Goal: Task Accomplishment & Management: Use online tool/utility

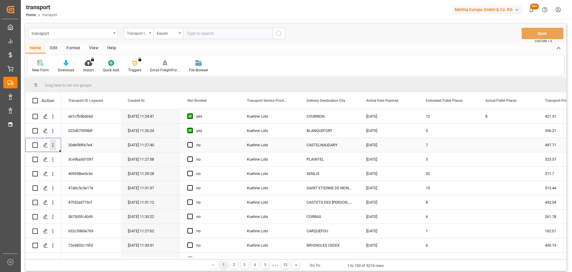
click at [53, 142] on button "open menu" at bounding box center [53, 144] width 6 height 11
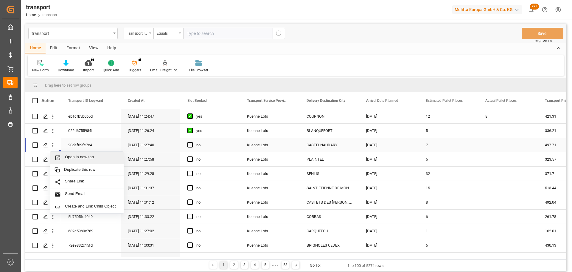
click at [72, 154] on div "Open in new tab" at bounding box center [87, 157] width 74 height 13
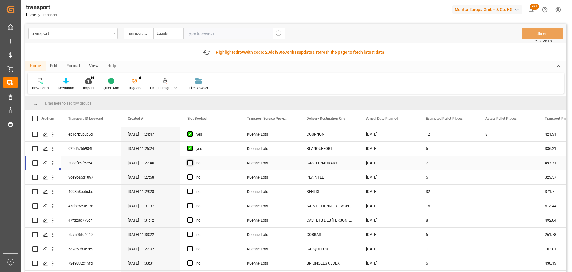
click at [187, 162] on span "Press SPACE to select this row." at bounding box center [189, 162] width 5 height 5
click at [192, 160] on input "Press SPACE to select this row." at bounding box center [192, 160] width 0 height 0
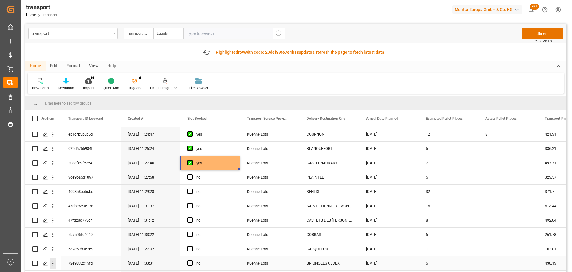
click at [52, 262] on icon "open menu" at bounding box center [53, 263] width 6 height 6
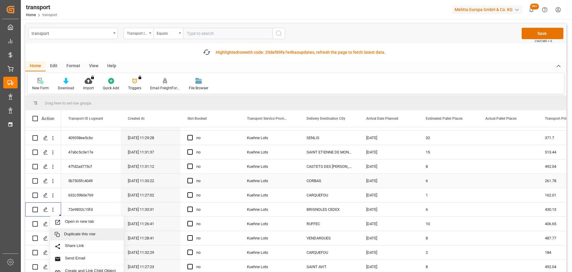
scroll to position [60, 0]
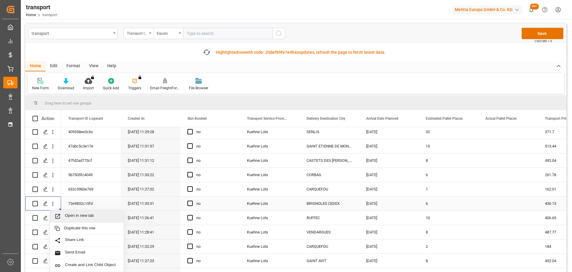
click at [80, 216] on span "Open in new tab" at bounding box center [92, 216] width 54 height 6
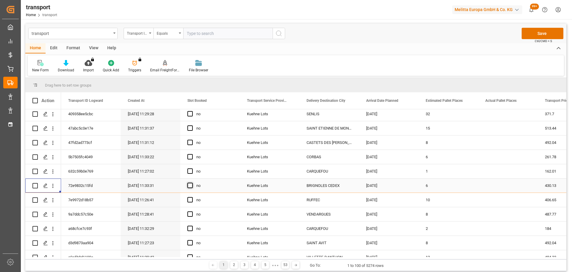
click at [189, 187] on span "Press SPACE to select this row." at bounding box center [189, 184] width 5 height 5
click at [192, 182] on input "Press SPACE to select this row." at bounding box center [192, 182] width 0 height 0
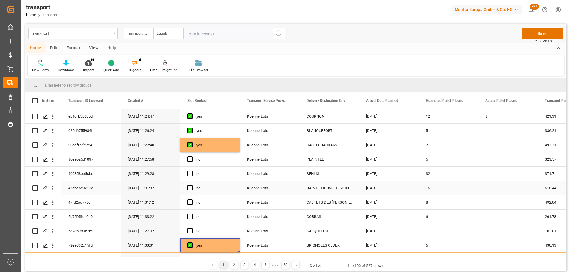
scroll to position [30, 0]
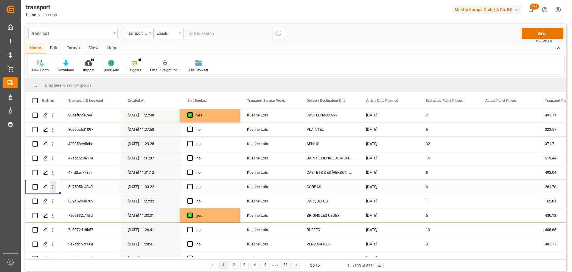
click at [54, 185] on icon "open menu" at bounding box center [53, 187] width 6 height 6
click at [83, 195] on div "Open in new tab" at bounding box center [87, 199] width 74 height 13
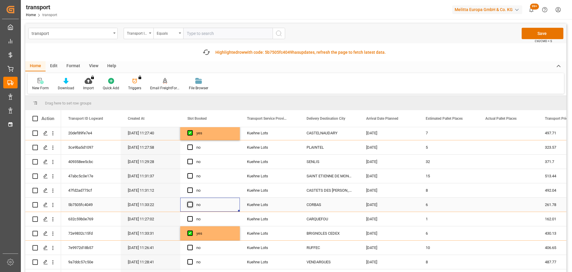
click at [188, 203] on span "Press SPACE to select this row." at bounding box center [189, 204] width 5 height 5
click at [192, 202] on input "Press SPACE to select this row." at bounding box center [192, 202] width 0 height 0
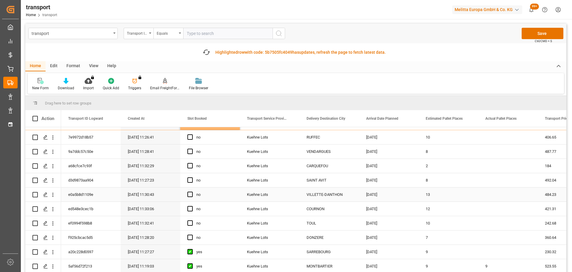
scroll to position [149, 0]
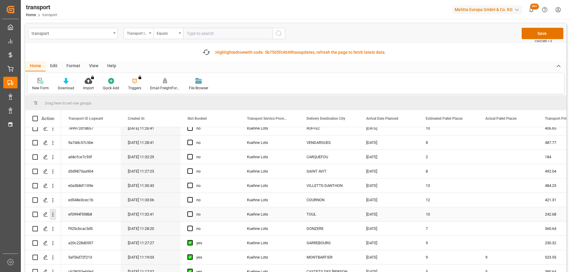
click at [54, 212] on icon "open menu" at bounding box center [53, 214] width 6 height 6
click at [79, 225] on span "Open in new tab" at bounding box center [92, 227] width 54 height 6
click at [191, 212] on span "Press SPACE to select this row." at bounding box center [189, 213] width 5 height 5
click at [192, 211] on input "Press SPACE to select this row." at bounding box center [192, 211] width 0 height 0
click at [54, 228] on icon "open menu" at bounding box center [53, 228] width 6 height 6
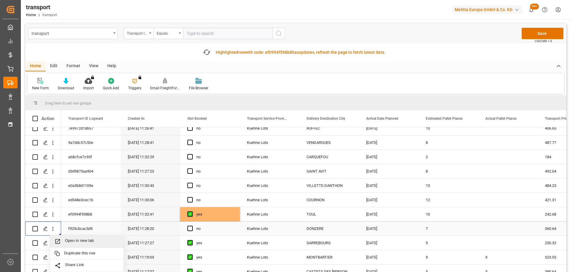
click at [78, 239] on span "Open in new tab" at bounding box center [92, 241] width 54 height 6
click at [192, 229] on span "Press SPACE to select this row." at bounding box center [189, 227] width 5 height 5
click at [192, 225] on input "Press SPACE to select this row." at bounding box center [192, 225] width 0 height 0
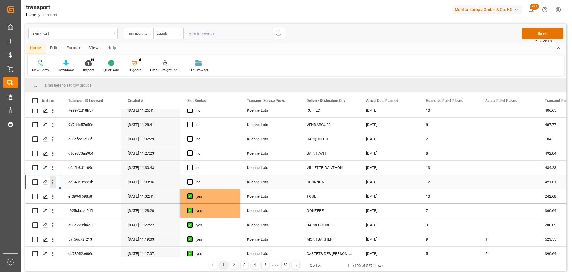
click at [52, 181] on icon "open menu" at bounding box center [53, 182] width 6 height 6
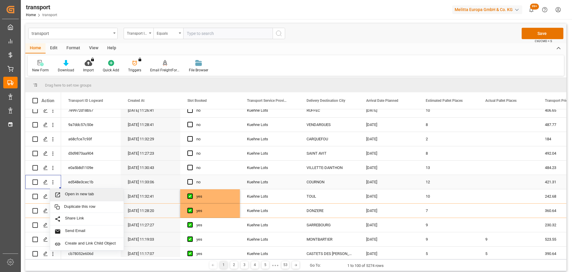
click at [94, 190] on div "Open in new tab" at bounding box center [87, 194] width 74 height 13
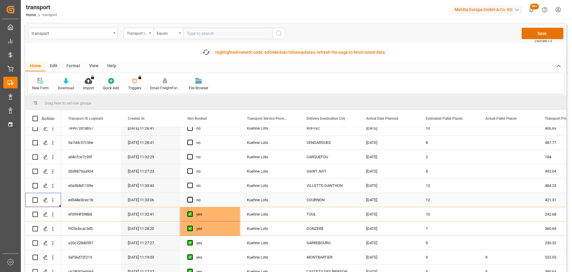
click at [190, 199] on span "Press SPACE to select this row." at bounding box center [189, 199] width 5 height 5
click at [192, 197] on input "Press SPACE to select this row." at bounding box center [192, 197] width 0 height 0
click at [55, 184] on icon "open menu" at bounding box center [53, 185] width 6 height 6
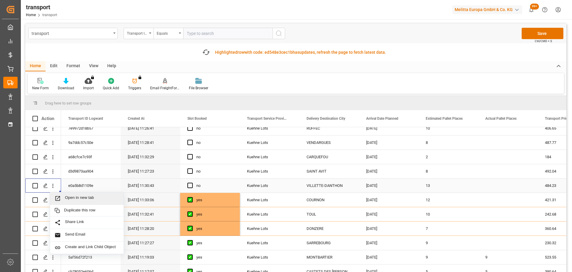
click at [95, 196] on span "Open in new tab" at bounding box center [92, 198] width 54 height 6
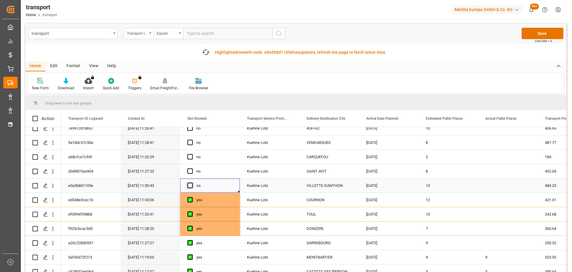
click at [191, 186] on span "Press SPACE to select this row." at bounding box center [189, 184] width 5 height 5
click at [192, 182] on input "Press SPACE to select this row." at bounding box center [192, 182] width 0 height 0
click at [54, 169] on icon "open menu" at bounding box center [53, 171] width 6 height 6
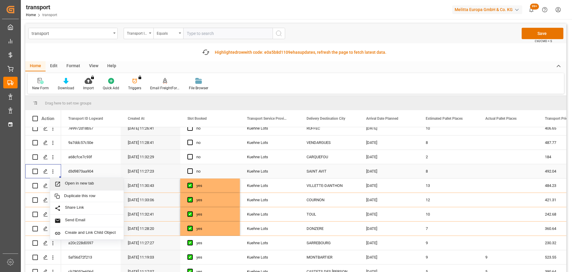
click at [77, 183] on span "Open in new tab" at bounding box center [92, 184] width 54 height 6
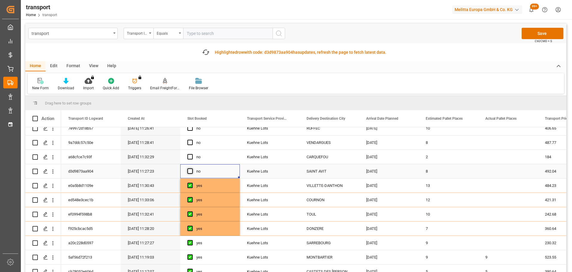
click at [191, 168] on span "Press SPACE to select this row." at bounding box center [189, 170] width 5 height 5
click at [192, 168] on input "Press SPACE to select this row." at bounding box center [192, 168] width 0 height 0
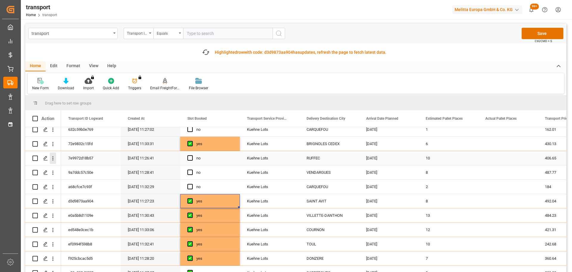
click at [53, 156] on icon "open menu" at bounding box center [53, 158] width 6 height 6
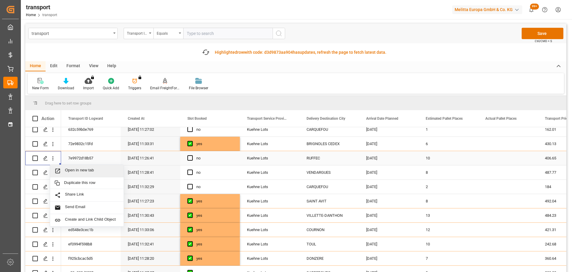
click at [87, 169] on span "Open in new tab" at bounding box center [92, 171] width 54 height 6
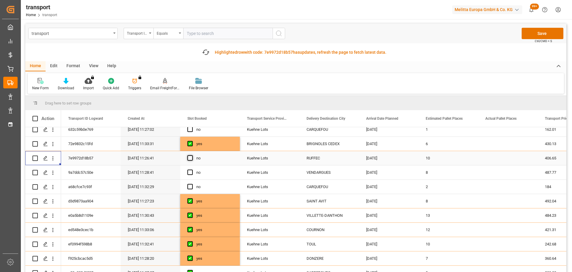
click at [190, 156] on span "Press SPACE to select this row." at bounding box center [189, 157] width 5 height 5
click at [192, 155] on input "Press SPACE to select this row." at bounding box center [192, 155] width 0 height 0
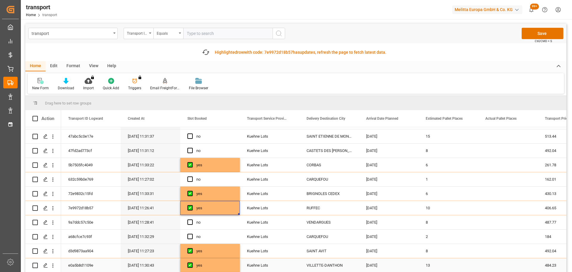
scroll to position [60, 0]
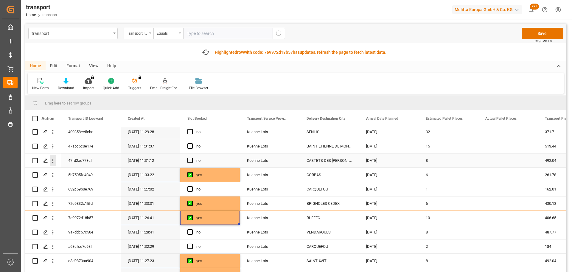
click at [53, 158] on icon "open menu" at bounding box center [53, 160] width 6 height 6
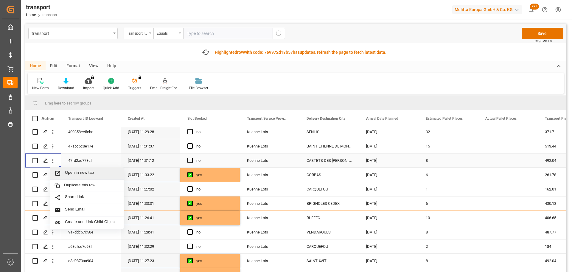
click at [79, 170] on span "Open in new tab" at bounding box center [92, 173] width 54 height 6
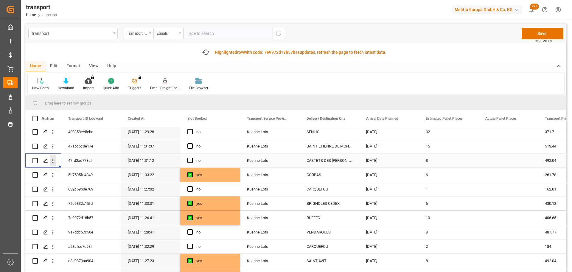
click at [53, 158] on icon "open menu" at bounding box center [53, 160] width 6 height 6
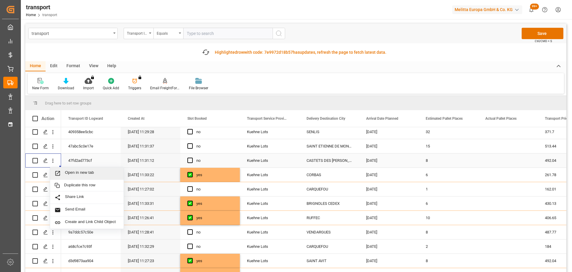
click at [79, 171] on span "Open in new tab" at bounding box center [92, 173] width 54 height 6
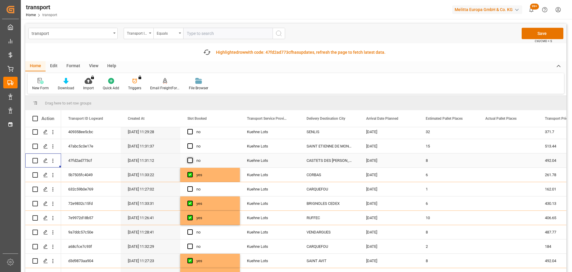
click at [191, 160] on span "Press SPACE to select this row." at bounding box center [189, 159] width 5 height 5
click at [192, 157] on input "Press SPACE to select this row." at bounding box center [192, 157] width 0 height 0
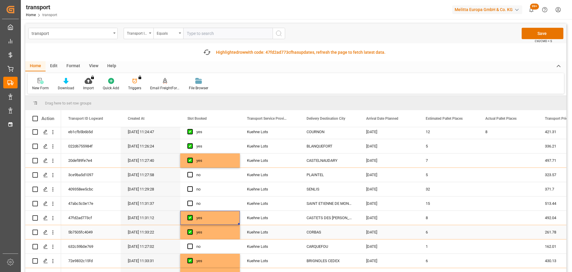
scroll to position [0, 0]
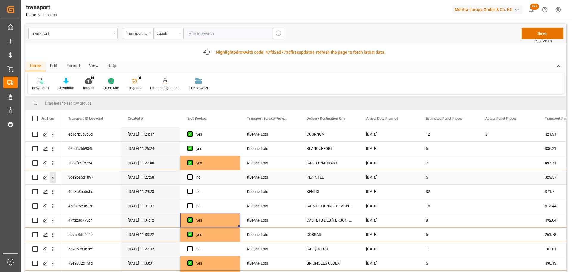
click at [53, 176] on icon "open menu" at bounding box center [52, 177] width 1 height 4
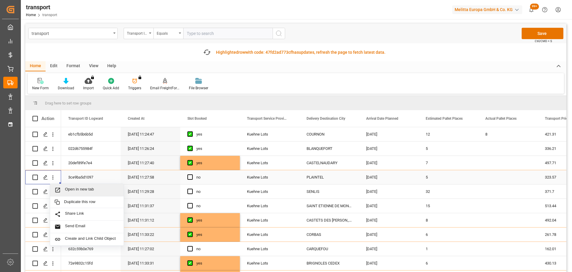
click at [78, 187] on span "Open in new tab" at bounding box center [92, 190] width 54 height 6
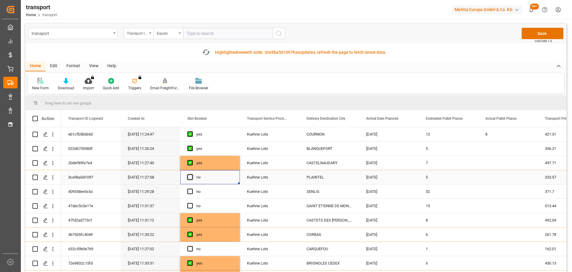
click at [190, 178] on span "Press SPACE to select this row." at bounding box center [189, 176] width 5 height 5
click at [192, 174] on input "Press SPACE to select this row." at bounding box center [192, 174] width 0 height 0
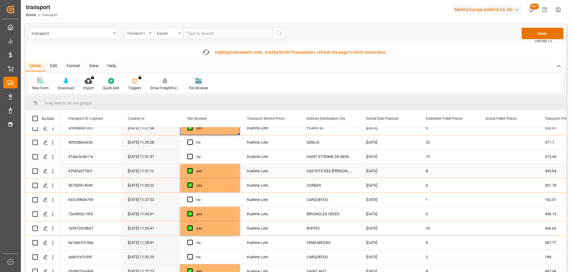
scroll to position [60, 0]
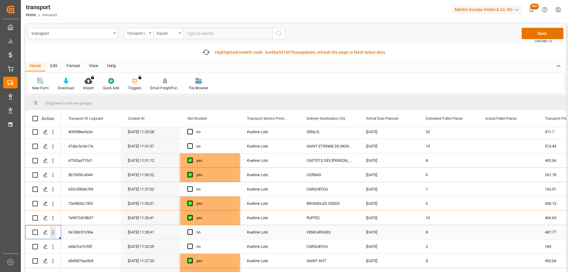
click at [54, 232] on icon "open menu" at bounding box center [53, 232] width 6 height 6
click at [73, 242] on span "Open in new tab" at bounding box center [92, 244] width 54 height 6
click at [191, 232] on span "Press SPACE to select this row." at bounding box center [189, 231] width 5 height 5
click at [192, 229] on input "Press SPACE to select this row." at bounding box center [192, 229] width 0 height 0
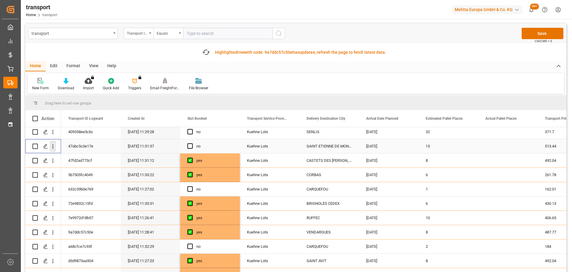
click at [53, 145] on icon "open menu" at bounding box center [52, 146] width 1 height 4
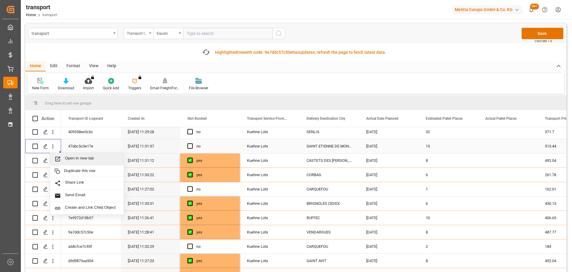
click at [86, 158] on span "Open in new tab" at bounding box center [92, 159] width 54 height 6
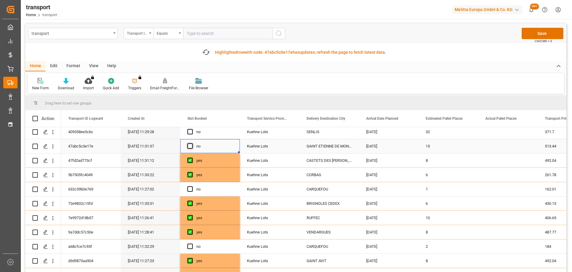
click at [192, 144] on span "Press SPACE to select this row." at bounding box center [189, 145] width 5 height 5
click at [192, 143] on input "Press SPACE to select this row." at bounding box center [192, 143] width 0 height 0
click at [51, 247] on icon "open menu" at bounding box center [53, 246] width 6 height 6
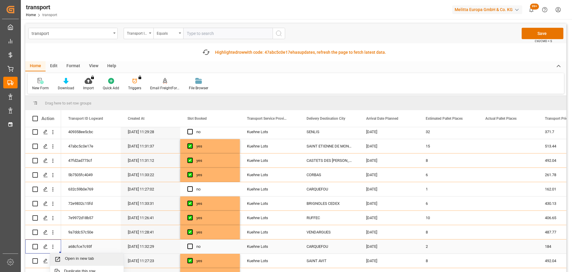
click at [74, 261] on span "Open in new tab" at bounding box center [92, 259] width 54 height 6
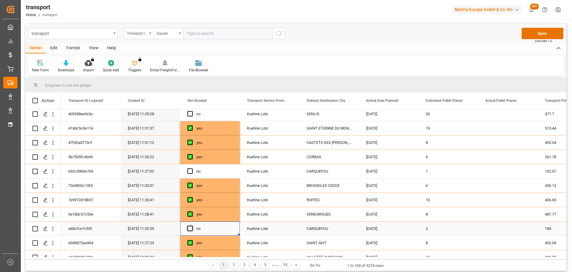
click at [190, 229] on span "Press SPACE to select this row." at bounding box center [189, 227] width 5 height 5
click at [192, 225] on input "Press SPACE to select this row." at bounding box center [192, 225] width 0 height 0
drag, startPoint x: 51, startPoint y: 170, endPoint x: 56, endPoint y: 171, distance: 4.6
click at [51, 170] on icon "open menu" at bounding box center [53, 171] width 6 height 6
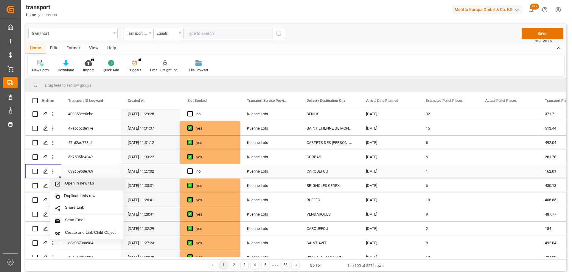
click at [85, 180] on div "Open in new tab" at bounding box center [87, 184] width 74 height 13
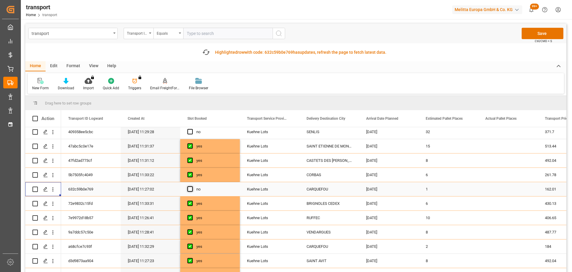
click at [192, 186] on span "Press SPACE to select this row." at bounding box center [189, 188] width 5 height 5
click at [192, 186] on input "Press SPACE to select this row." at bounding box center [192, 186] width 0 height 0
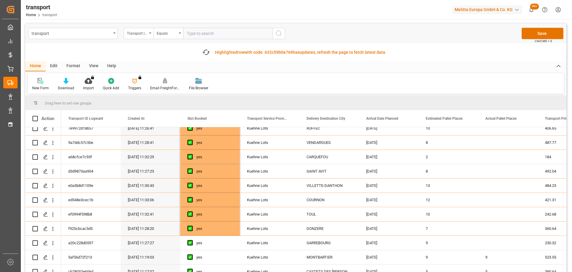
scroll to position [30, 0]
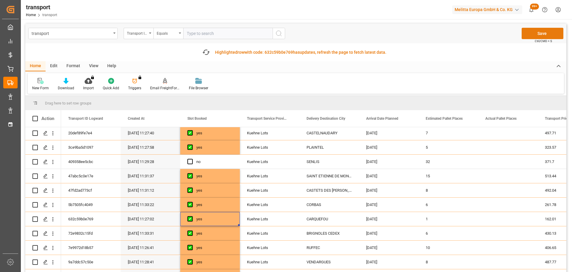
click at [550, 30] on button "Save" at bounding box center [543, 33] width 42 height 11
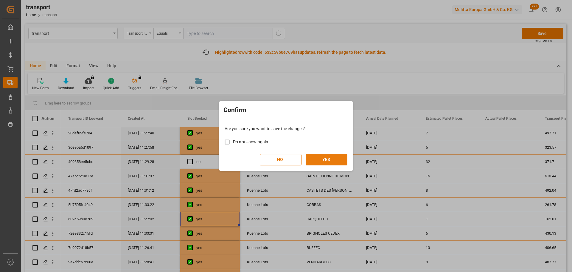
click at [326, 159] on button "YES" at bounding box center [327, 159] width 42 height 11
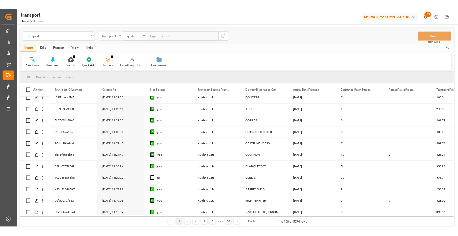
scroll to position [179, 0]
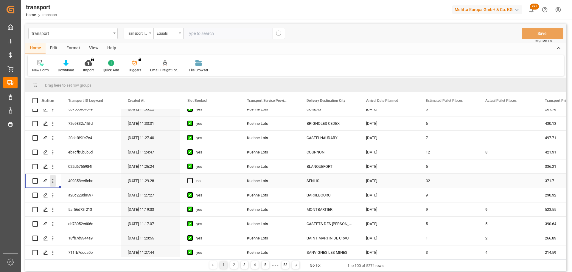
click at [53, 179] on icon "open menu" at bounding box center [52, 181] width 1 height 4
click at [78, 190] on div "Open in new tab" at bounding box center [87, 193] width 74 height 13
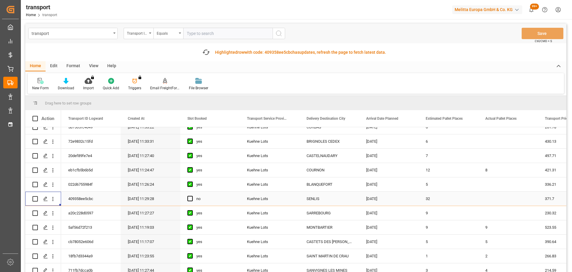
click at [190, 196] on span "Press SPACE to select this row." at bounding box center [189, 198] width 5 height 5
click at [192, 196] on input "Press SPACE to select this row." at bounding box center [192, 196] width 0 height 0
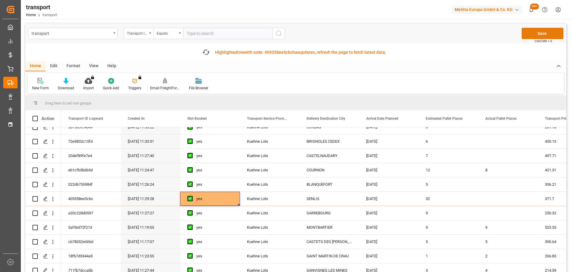
click at [545, 32] on button "Save" at bounding box center [543, 33] width 42 height 11
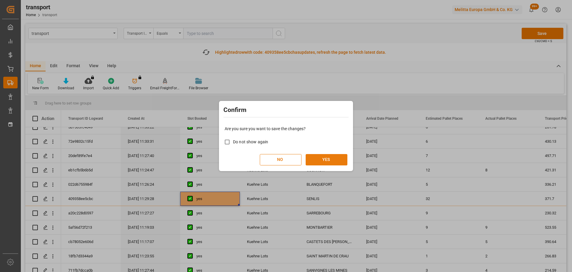
click at [326, 157] on button "YES" at bounding box center [327, 159] width 42 height 11
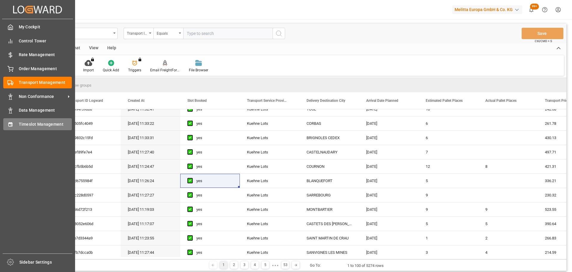
click at [19, 124] on span "Timeslot Management" at bounding box center [45, 124] width 53 height 6
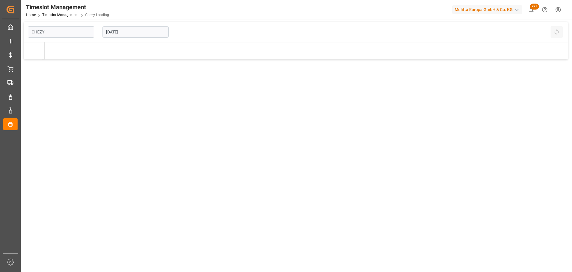
type input "Chezy Loading"
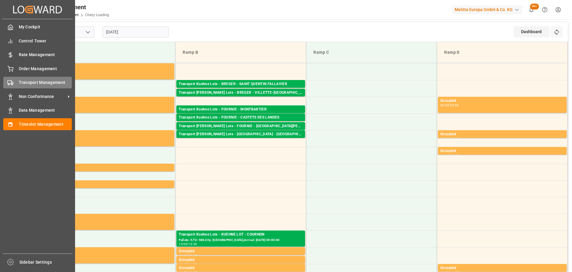
click at [19, 80] on span "Transport Management" at bounding box center [45, 82] width 53 height 6
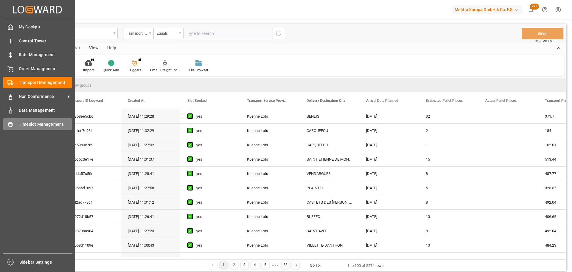
click at [16, 121] on div "Timeslot Management Timeslot Management" at bounding box center [37, 124] width 69 height 12
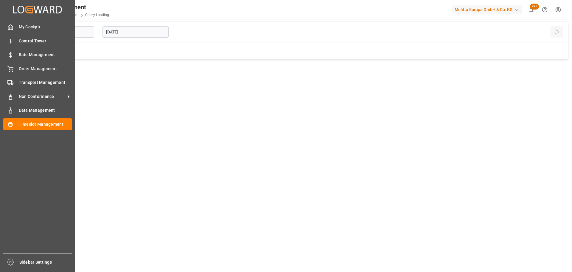
type input "Chezy Loading"
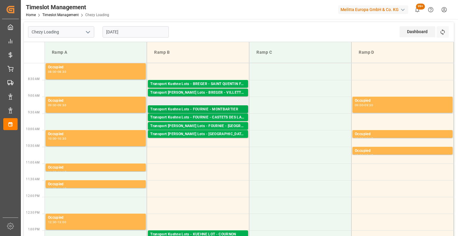
click at [197, 108] on div "Transport Kuehne Lots - FOURNIE - MONTBARTIER" at bounding box center [197, 109] width 95 height 6
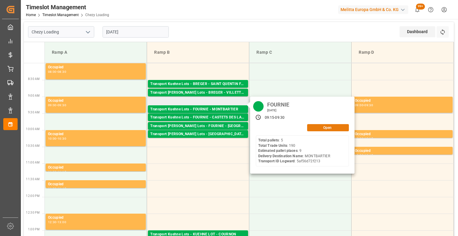
click at [324, 127] on button "Open" at bounding box center [328, 127] width 42 height 7
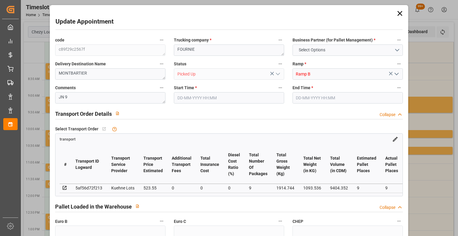
type input "9"
type input "6"
type input "9"
type input "523.55"
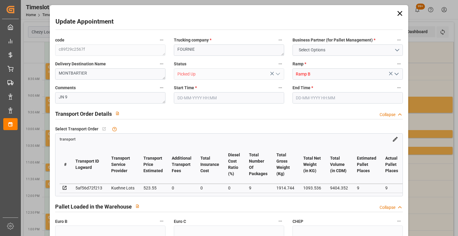
type input "0"
type input "523.55"
type input "0"
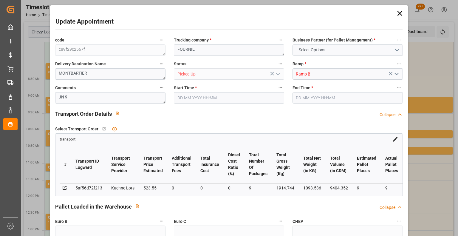
type input "9"
type input "1093.536"
type input "2256"
type input "9404.352"
type input "82"
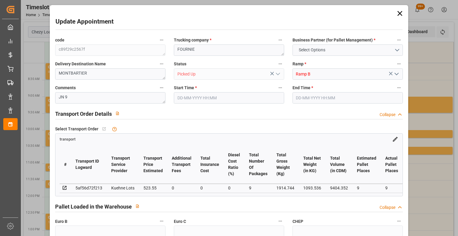
type input "5"
type input "190"
type input "9"
type input "101"
type input "1914.744"
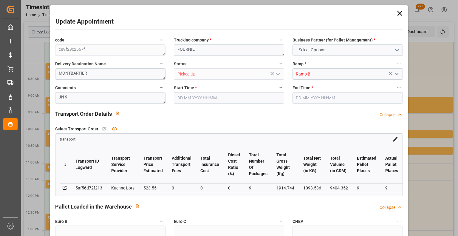
type input "0"
type input "10767.6795"
type input "0"
type input "21"
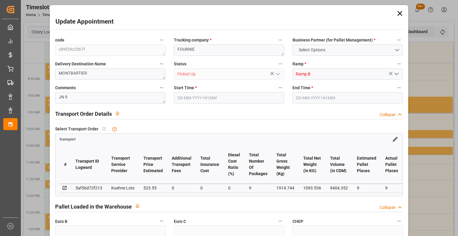
type input "80"
type input "15-10-2025 09:15"
type input "15-10-2025 09:30"
type input "13-10-2025 14:08"
type input "13-10-2025 11:19"
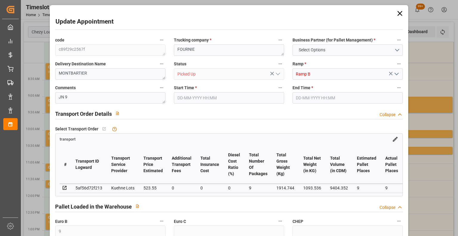
type input "20-10-2025"
type input "[DATE]"
type input "15-10-2025"
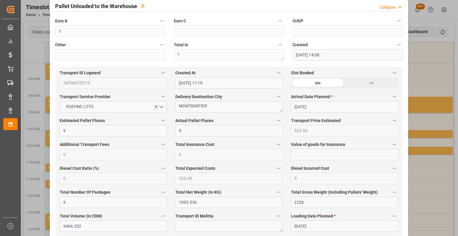
scroll to position [268, 0]
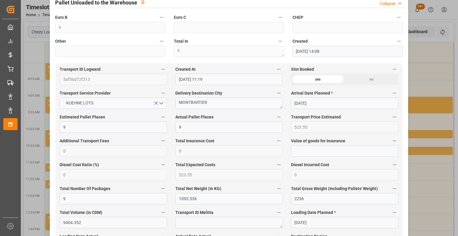
click at [439, 66] on div "Update Appointment code c89f29c2567f Trucking company * FOURNIE Business Partne…" at bounding box center [229, 118] width 458 height 236
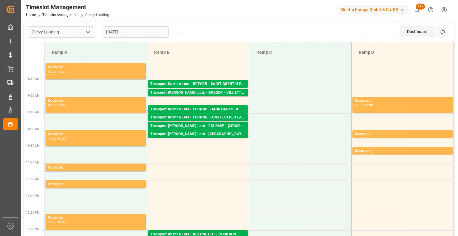
scroll to position [125, 0]
click at [221, 117] on div "Transport Kuehne Lots - FOURNIE - CASTETS DES LANDES" at bounding box center [197, 117] width 95 height 6
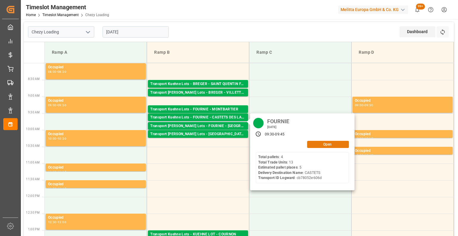
click at [330, 142] on button "Open" at bounding box center [328, 144] width 42 height 7
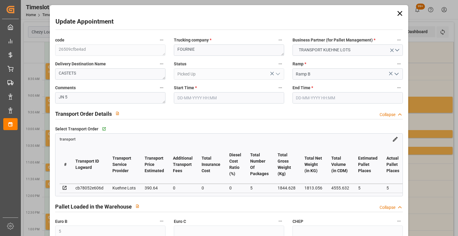
type input "5"
type input "390.64"
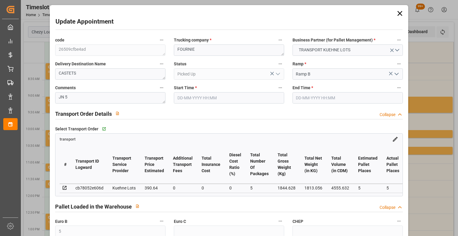
type input "0"
type input "390.64"
type input "0"
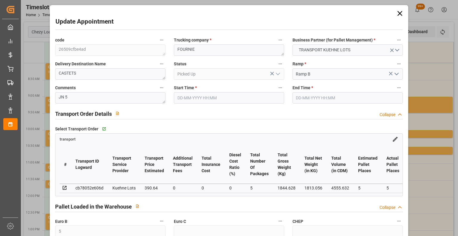
type input "5"
type input "1813.056"
type input "2064.62"
type input "4555.632"
type input "40"
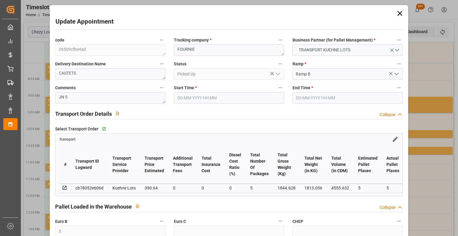
type input "4"
type input "13"
type input "5"
type input "101"
type input "1844.628"
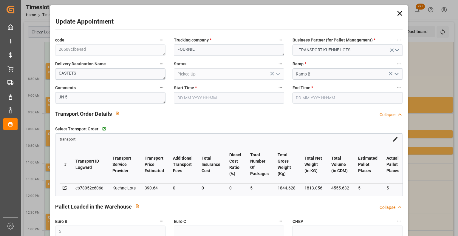
type input "0"
type input "4710.8598"
type input "0"
type input "21"
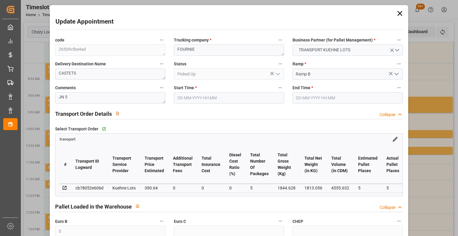
type input "35"
type input "15-10-2025 09:30"
type input "15-10-2025 09:45"
type input "13-10-2025 14:10"
type input "13-10-2025 11:17"
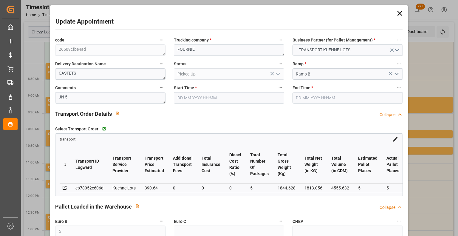
type input "20-10-2025"
type input "[DATE]"
type input "15-10-2025"
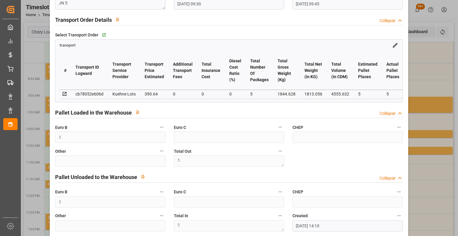
scroll to position [119, 0]
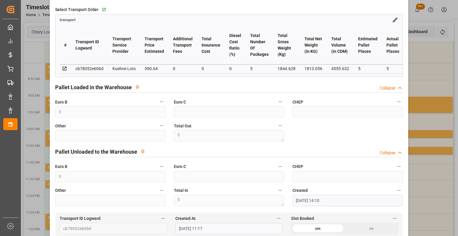
click at [437, 126] on div "Update Appointment code 26509cfbe4ad Trucking company * FOURNIE Business Partne…" at bounding box center [229, 118] width 458 height 236
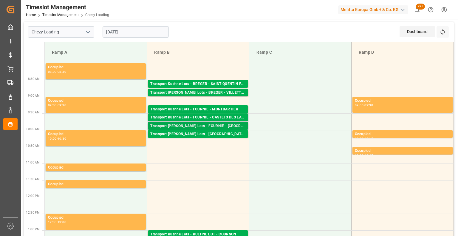
click at [216, 124] on div "Transport Kuehne Lots - FOURNIE - SAINT MARTIN DE CRAU" at bounding box center [197, 126] width 95 height 6
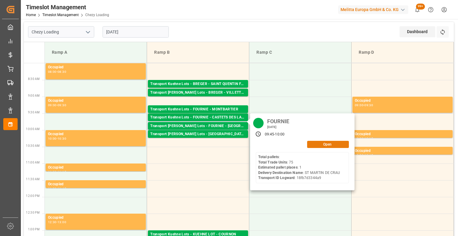
click at [315, 145] on button "Open" at bounding box center [328, 144] width 42 height 7
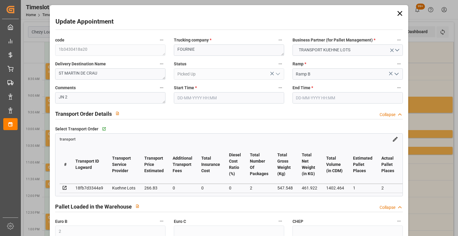
type input "15-10-2025 09:45"
type input "15-10-2025 10:00"
type input "14-10-2025 14:16"
type input "14-10-2025 11:23"
type input "20-10-2025"
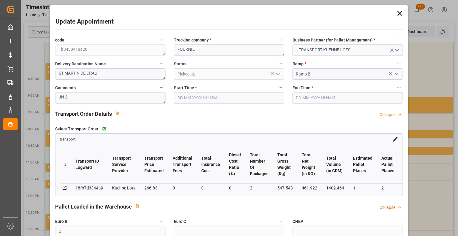
type input "[DATE]"
type input "15-10-2025"
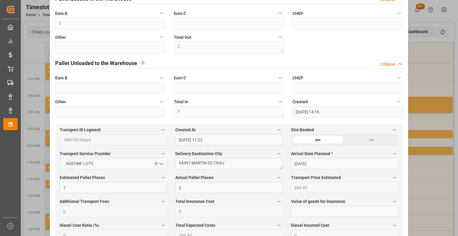
scroll to position [209, 0]
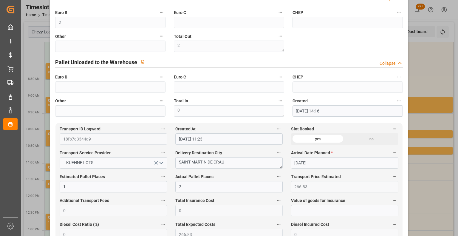
click at [422, 87] on div "Update Appointment code 1b3430418a20 Trucking company * FOURNIE Business Partne…" at bounding box center [229, 118] width 458 height 236
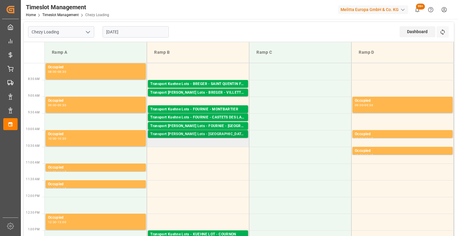
click at [201, 134] on div "Transport Kuehne Lots - FOURNIE - SANVIGNES LES MINES" at bounding box center [197, 134] width 95 height 6
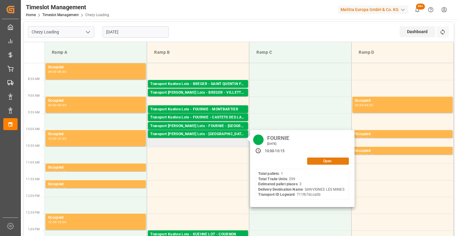
click at [329, 158] on button "Open" at bounding box center [328, 160] width 42 height 7
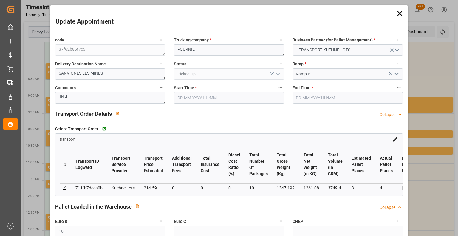
type input "10"
type input "3"
type input "4"
type input "214.59"
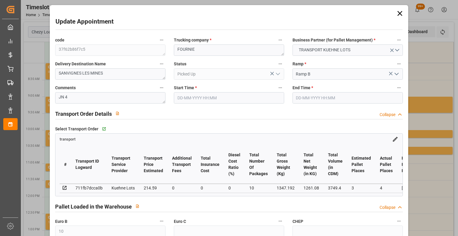
type input "0"
type input "214.59"
type input "0"
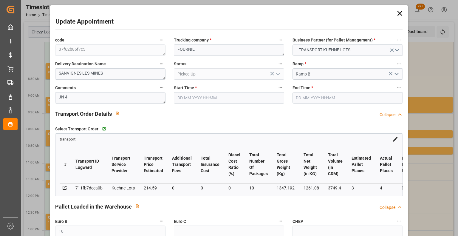
type input "10"
type input "1261.08"
type input "1420.664"
type input "3749.4"
type input "71"
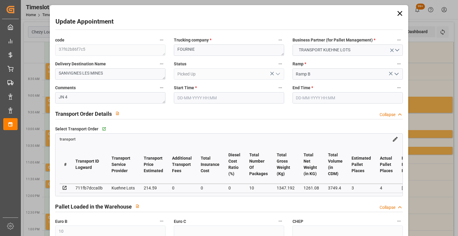
type input "1"
type input "299"
type input "10"
type input "101"
type input "1347.192"
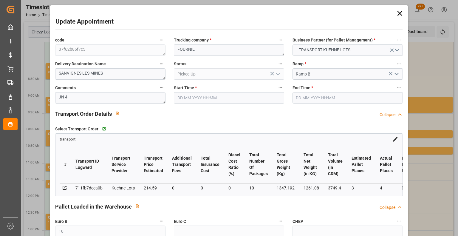
type input "0"
type input "4710.8598"
type input "0"
type input "21"
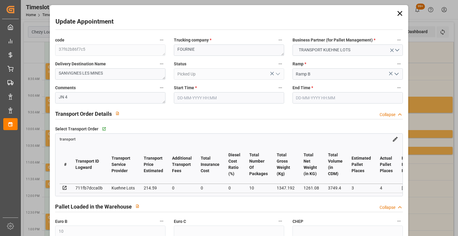
type input "35"
type input "15-10-2025 10:00"
type input "15-10-2025 10:15"
type input "14-10-2025 14:17"
type input "14-10-2025 11:27"
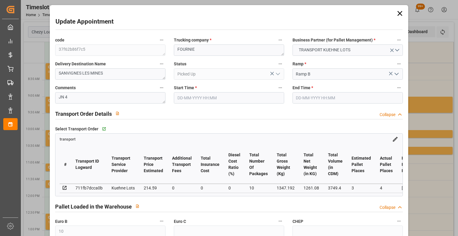
type input "21-10-2025"
type input "20-10-2025"
type input "15-10-2025"
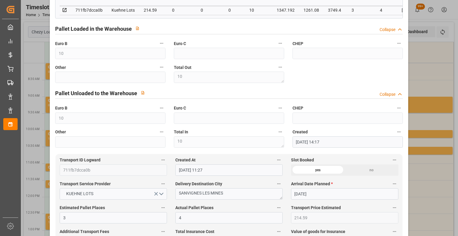
scroll to position [179, 0]
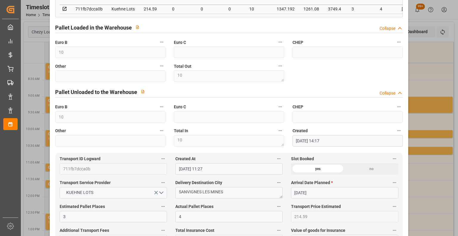
click at [413, 85] on div "Update Appointment code 37f62b86f7c5 Trucking company * FOURNIE Business Partne…" at bounding box center [229, 118] width 458 height 236
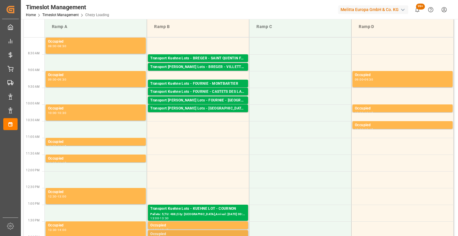
scroll to position [60, 0]
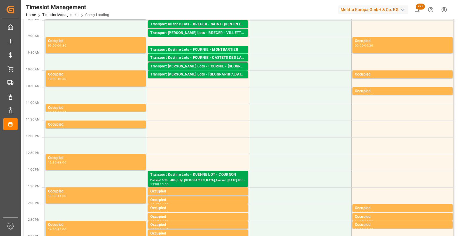
click at [205, 180] on div "Pallets: 5,TU: 488,City: COURNON,Arrival: 2025-10-15 00:00:00" at bounding box center [197, 180] width 95 height 5
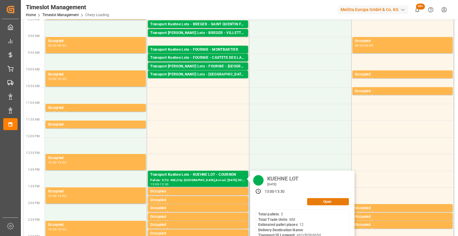
click at [330, 200] on button "Open" at bounding box center [328, 201] width 42 height 7
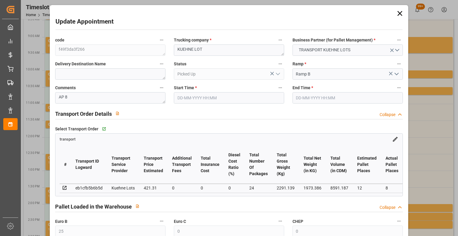
type input "15-10-2025 13:00"
type input "15-10-2025 13:30"
type input "14-10-2025 13:33"
type input "08-10-2025 11:24"
type input "15-10-2025"
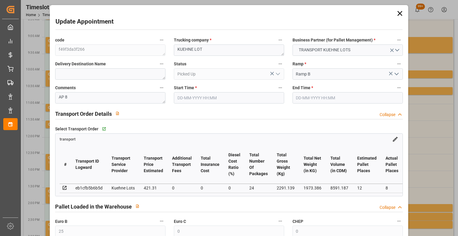
type input "14-10-2025"
type input "15-10-2025"
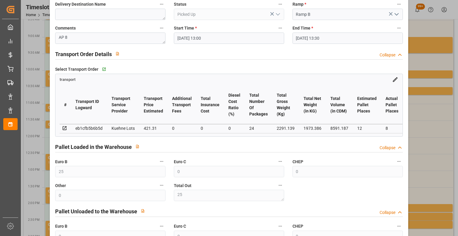
scroll to position [89, 0]
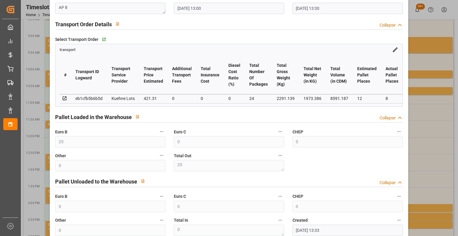
click at [425, 113] on div "Update Appointment code f49f3da3f266 Trucking company * KUEHNE LOT Business Par…" at bounding box center [229, 118] width 458 height 236
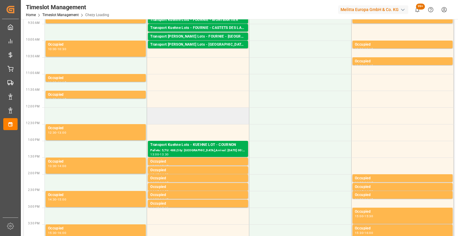
scroll to position [0, 0]
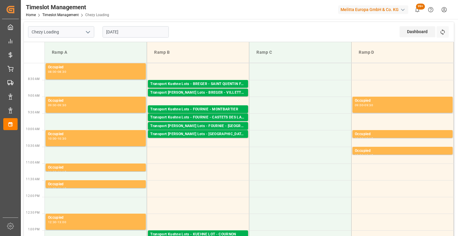
drag, startPoint x: 139, startPoint y: 29, endPoint x: 136, endPoint y: 34, distance: 5.9
click at [139, 29] on input "15-10-2025" at bounding box center [136, 31] width 66 height 11
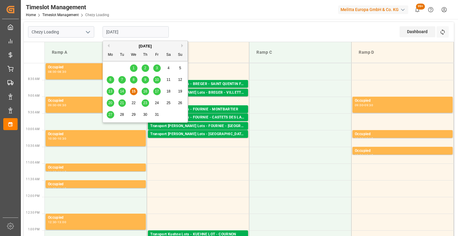
click at [156, 90] on span "17" at bounding box center [157, 91] width 4 height 4
type input "17-10-2025"
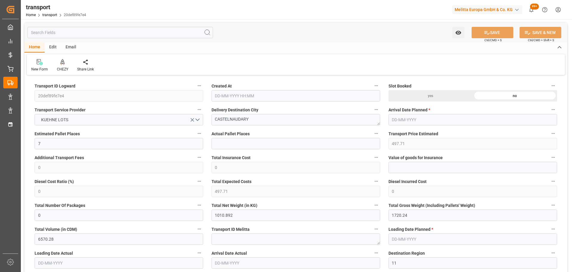
type input "15-10-2025 11:27"
type input "22-10-2025"
type input "[DATE]"
click at [61, 62] on icon at bounding box center [63, 62] width 4 height 6
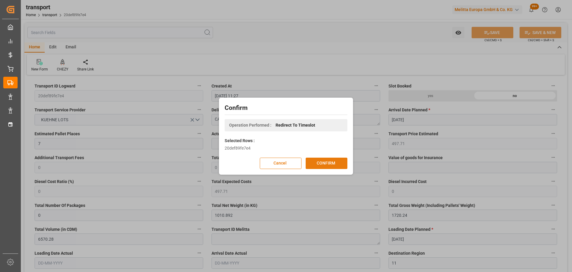
click at [327, 159] on button "CONFIRM" at bounding box center [327, 162] width 42 height 11
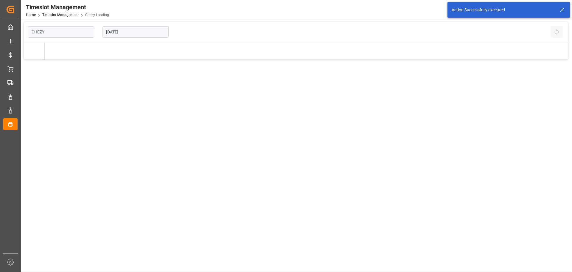
type input "Chezy Loading"
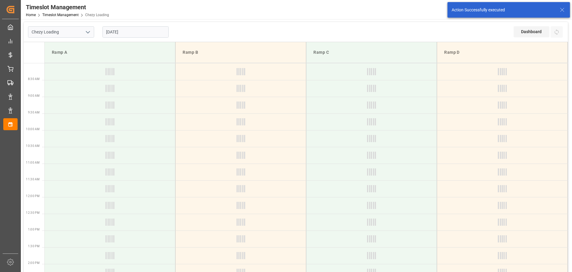
click at [131, 34] on input "[DATE]" at bounding box center [136, 31] width 66 height 11
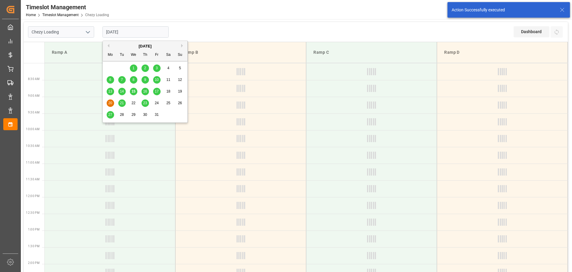
click at [157, 91] on span "17" at bounding box center [157, 91] width 4 height 4
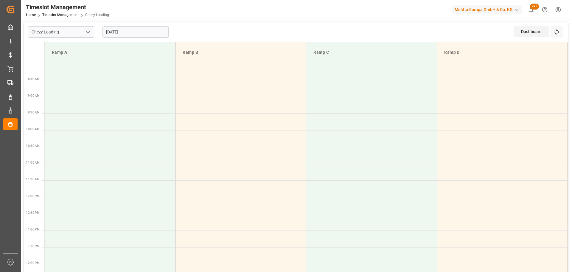
click at [127, 30] on input "[DATE]" at bounding box center [136, 31] width 66 height 11
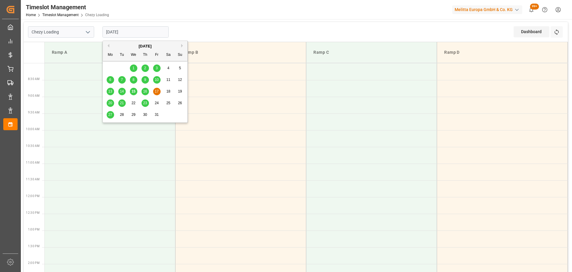
click at [142, 90] on div "16" at bounding box center [145, 91] width 7 height 7
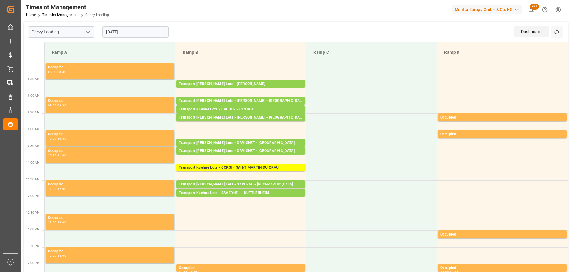
click at [124, 31] on input "[DATE]" at bounding box center [136, 31] width 66 height 11
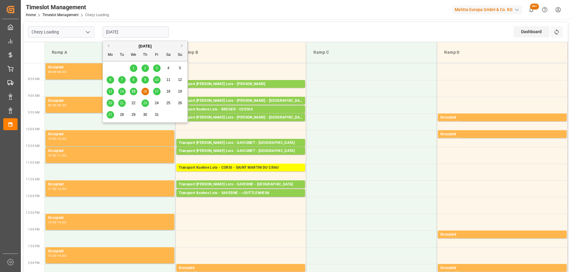
click at [154, 92] on div "17" at bounding box center [156, 91] width 7 height 7
type input "[DATE]"
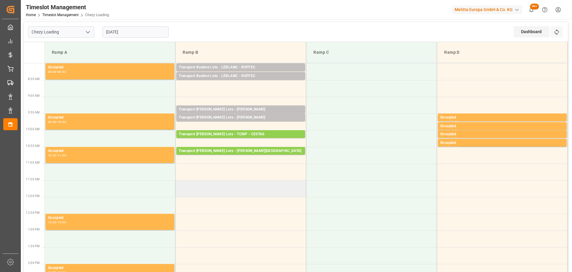
click at [182, 194] on td at bounding box center [241, 188] width 131 height 17
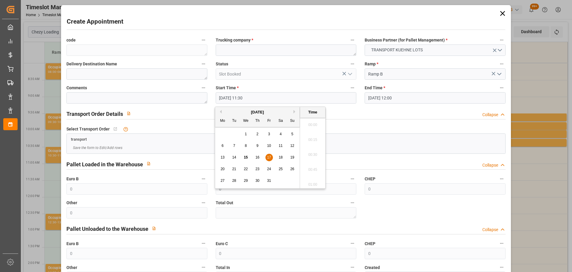
click at [238, 97] on input "17-10-2025 11:30" at bounding box center [286, 97] width 141 height 11
click at [270, 158] on span "17" at bounding box center [269, 157] width 4 height 4
drag, startPoint x: 313, startPoint y: 164, endPoint x: 313, endPoint y: 154, distance: 10.7
click at [313, 164] on li "11:45" at bounding box center [312, 167] width 25 height 15
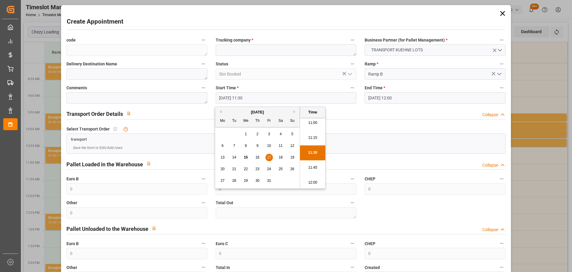
type input "17-10-2025 11:45"
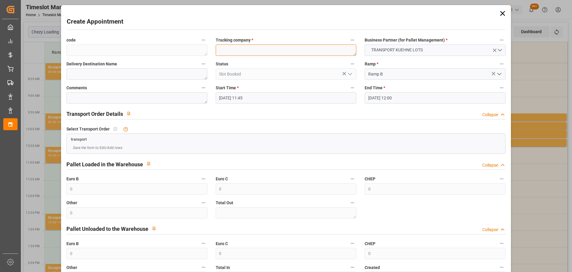
click at [252, 48] on textarea at bounding box center [286, 49] width 141 height 11
type textarea "FOURNIE"
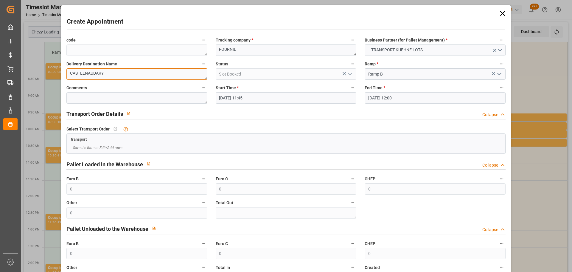
scroll to position [46, 0]
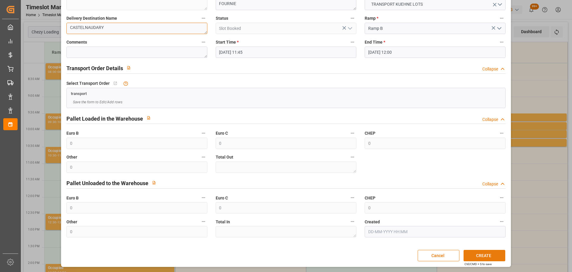
type textarea "CASTELNAUDARY"
click at [467, 251] on button "CREATE" at bounding box center [485, 254] width 42 height 11
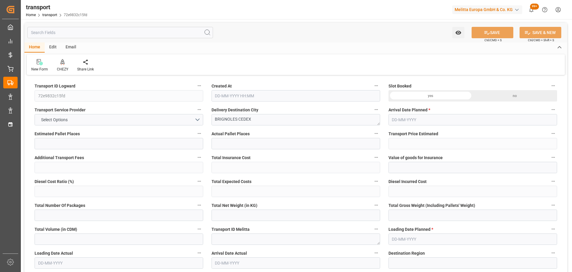
type input "6"
type input "430.13"
type input "0"
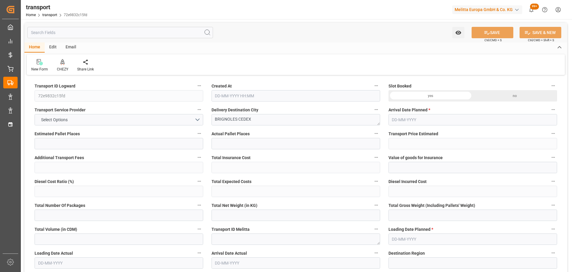
type input "430.13"
type input "0"
type input "806.528"
type input "1604"
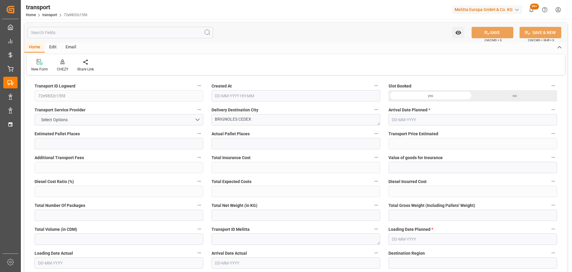
type input "6589.568"
type input "83"
type input "4"
type input "112"
type input "6"
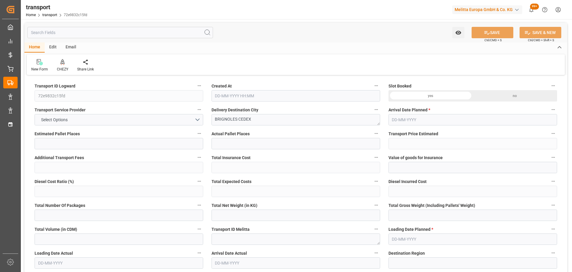
type input "101"
type input "1364.992"
type input "0"
type input "4710.8598"
type input "0"
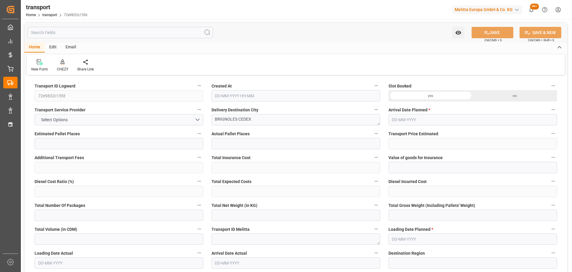
type input "0"
type input "21"
type input "35"
type input "15-10-2025 11:33"
type input "[DATE]"
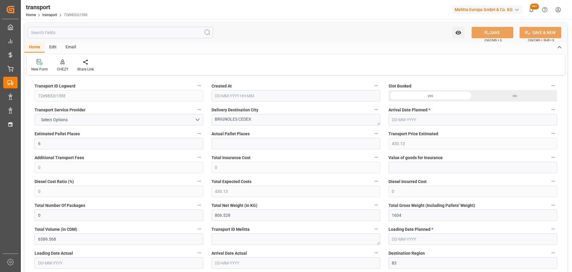
type input "[DATE]"
click at [63, 61] on icon at bounding box center [63, 62] width 4 height 6
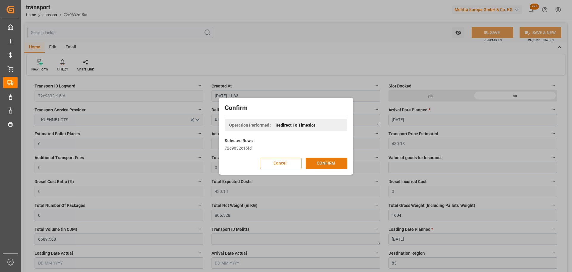
click at [330, 160] on button "CONFIRM" at bounding box center [327, 162] width 42 height 11
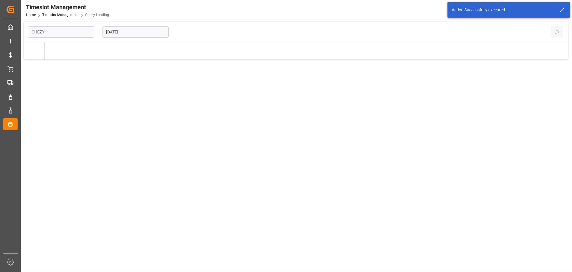
type input "Chezy Loading"
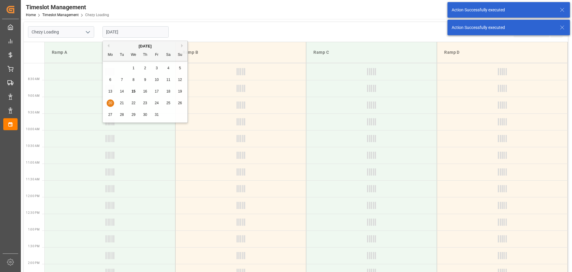
drag, startPoint x: 136, startPoint y: 31, endPoint x: 160, endPoint y: 77, distance: 51.9
click at [136, 31] on input "[DATE]" at bounding box center [136, 31] width 66 height 11
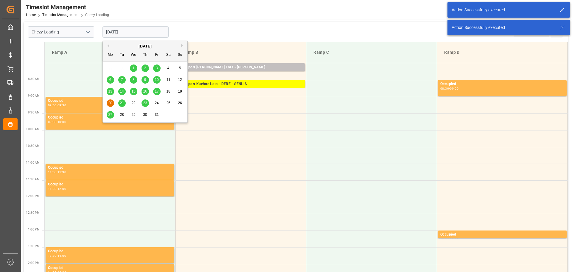
click at [157, 89] on div "17" at bounding box center [156, 91] width 7 height 7
type input "[DATE]"
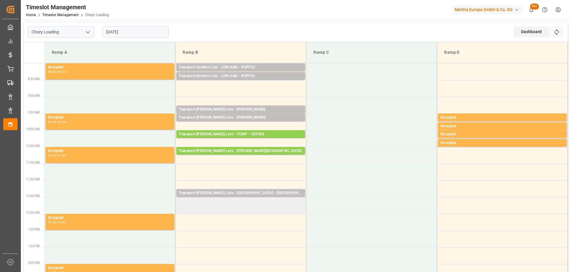
click at [182, 201] on td at bounding box center [241, 205] width 131 height 17
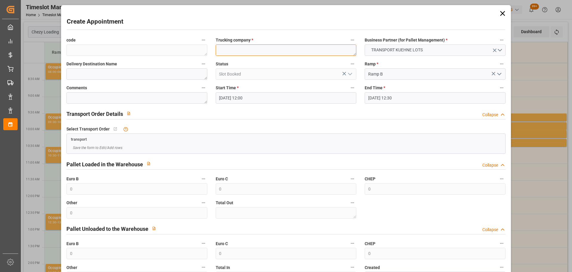
click at [234, 55] on textarea at bounding box center [286, 49] width 141 height 11
type textarea "FOURNIE"
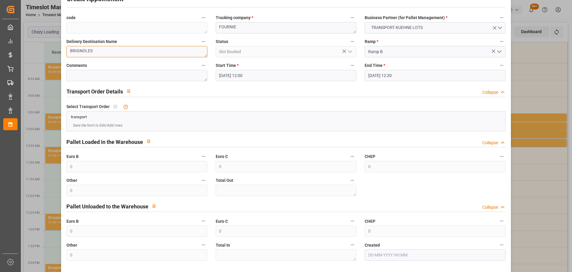
scroll to position [46, 0]
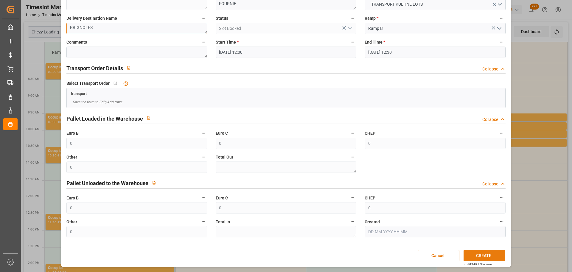
type textarea "BRIGNOLES"
click at [467, 254] on button "CREATE" at bounding box center [485, 254] width 42 height 11
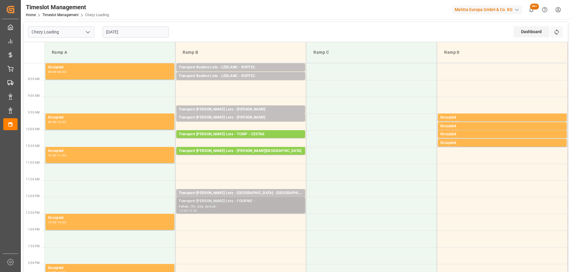
click at [186, 203] on div "Transport Kuehne Lots - FOURNIE -" at bounding box center [241, 201] width 124 height 6
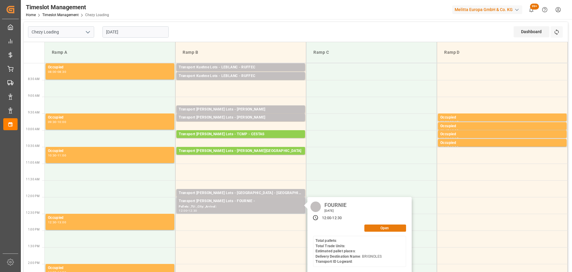
click at [385, 226] on button "Open" at bounding box center [386, 227] width 42 height 7
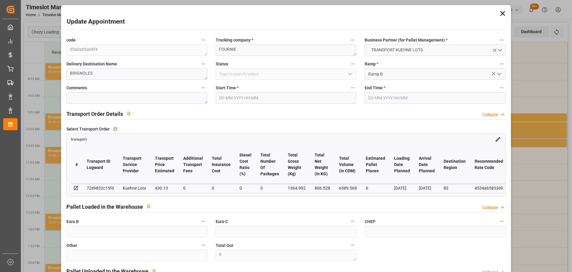
type input "17-10-2025 12:00"
type input "17-10-2025 12:30"
type input "15-10-2025 13:48"
type input "[DATE] 11:33"
type input "[DATE]"
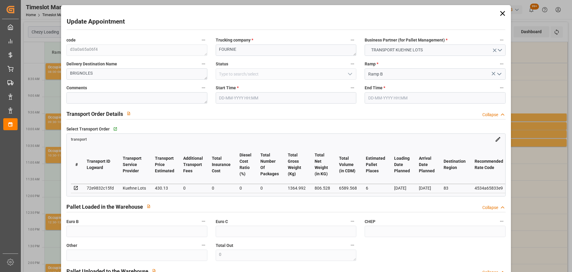
type input "[DATE]"
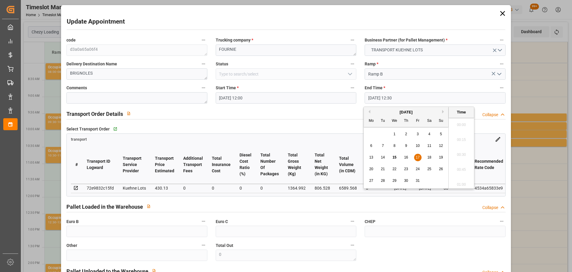
click at [374, 98] on input "17-10-2025 12:30" at bounding box center [435, 97] width 141 height 11
click at [415, 157] on div "17" at bounding box center [417, 157] width 7 height 7
click at [458, 135] on li "12:15" at bounding box center [461, 137] width 25 height 15
type input "17-10-2025 12:15"
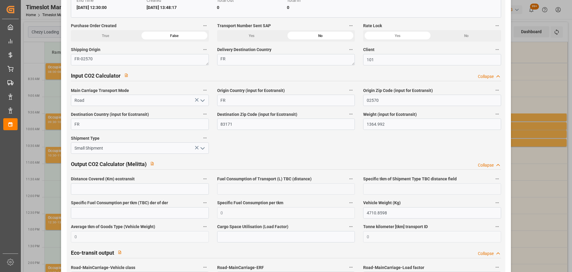
scroll to position [985, 0]
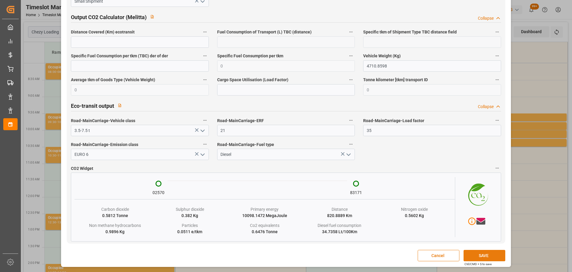
click at [480, 254] on button "SAVE" at bounding box center [485, 254] width 42 height 11
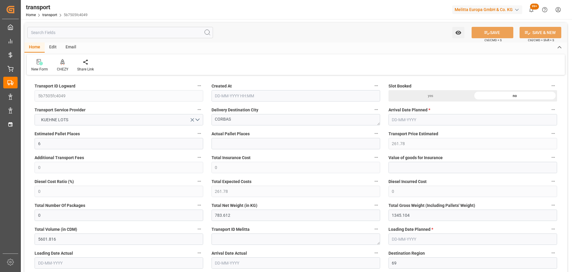
type input "[DATE] 11:33"
type input "22-10-2025"
type input "[DATE]"
click at [64, 65] on div "CHEZY" at bounding box center [62, 65] width 20 height 13
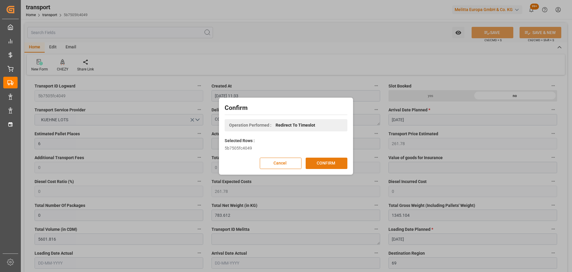
click at [328, 162] on button "CONFIRM" at bounding box center [327, 162] width 42 height 11
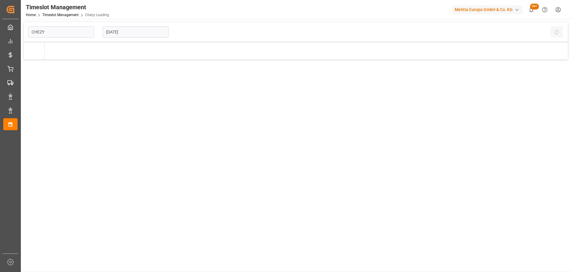
type input "Chezy Loading"
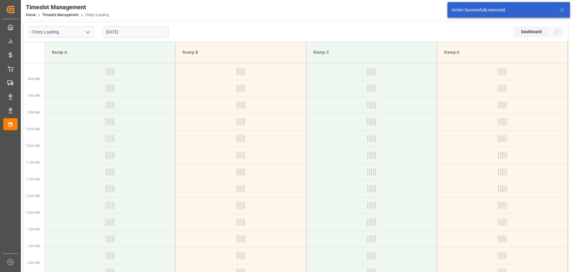
click at [130, 31] on input "[DATE]" at bounding box center [136, 31] width 66 height 11
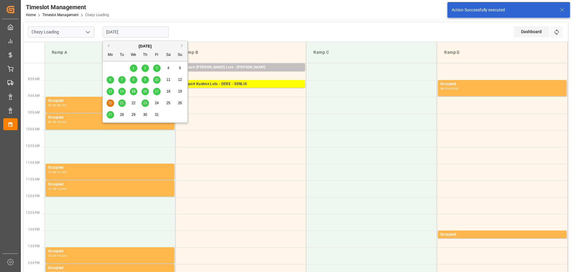
click at [155, 91] on span "17" at bounding box center [157, 91] width 4 height 4
type input "[DATE]"
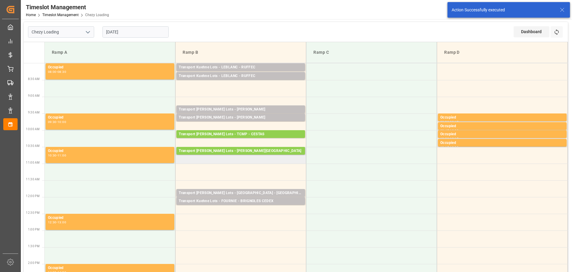
click at [179, 161] on td "Transport [PERSON_NAME] Lots - [PERSON_NAME]-SAINT-ESTEPHE Pallets: 5,TU: 179,C…" at bounding box center [241, 155] width 131 height 17
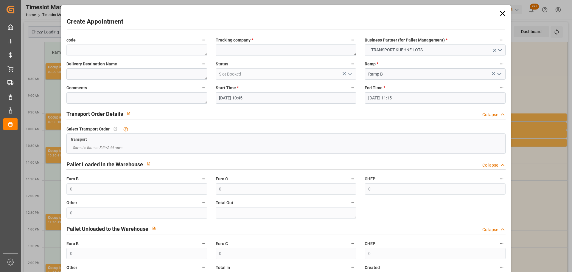
click at [391, 96] on input "[DATE] 11:15" at bounding box center [435, 97] width 141 height 11
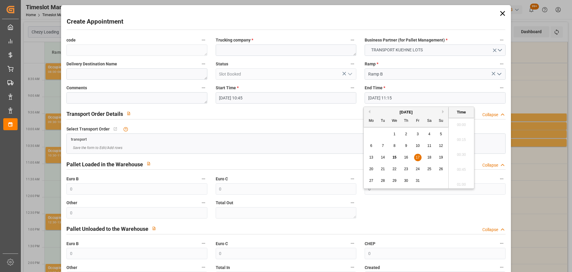
scroll to position [643, 0]
click at [419, 157] on span "17" at bounding box center [418, 157] width 4 height 4
click at [463, 135] on li "11:00" at bounding box center [461, 137] width 25 height 15
type input "[DATE] 11:00"
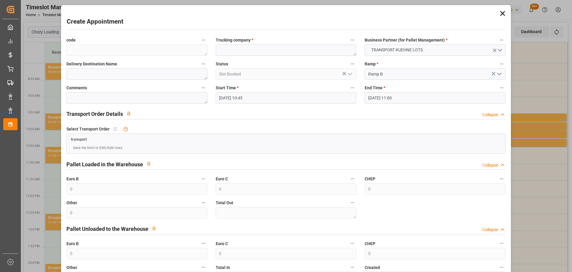
click at [281, 56] on div "Trucking company *" at bounding box center [286, 46] width 149 height 24
click at [267, 51] on textarea at bounding box center [286, 49] width 141 height 11
type textarea "BREGER"
click at [142, 78] on textarea at bounding box center [136, 73] width 141 height 11
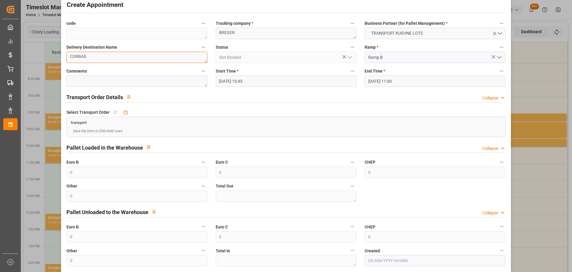
scroll to position [46, 0]
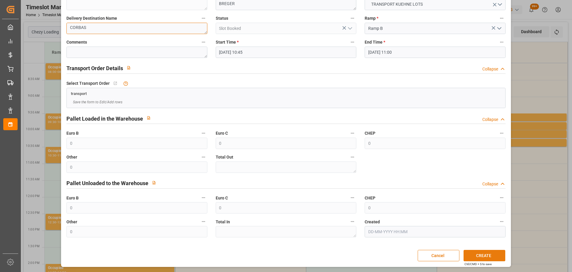
type textarea "CORBAS"
click at [486, 252] on button "CREATE" at bounding box center [485, 254] width 42 height 11
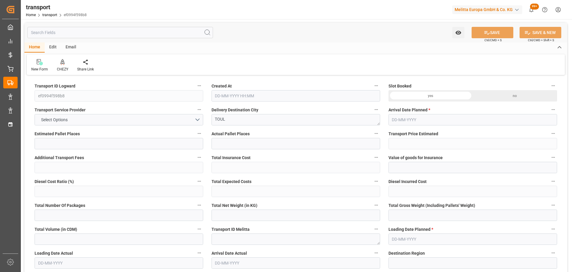
type input "10"
type input "242.68"
type input "0"
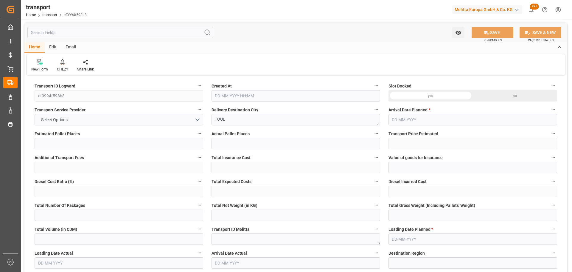
type input "242.68"
type input "0"
type input "1115.408"
type input "2329.428"
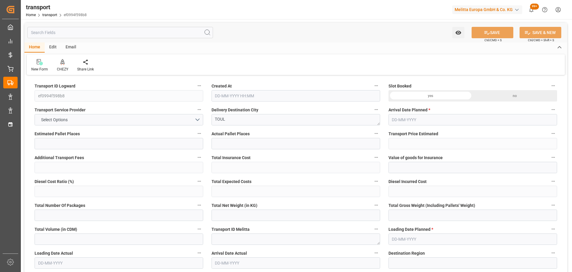
type input "9796.352"
type input "54"
type input "5"
type input "201"
type input "10"
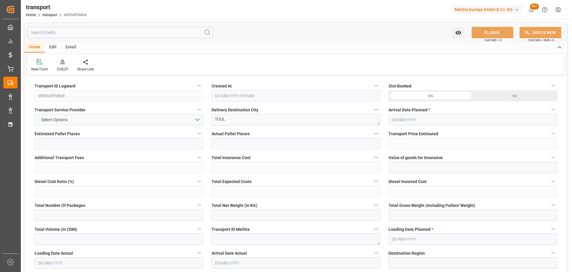
type input "101"
type input "1965.172"
type input "0"
type input "4710.8598"
type input "0"
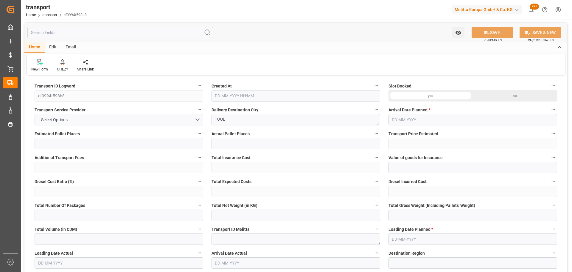
type input "0"
type input "21"
type input "35"
type input "[DATE] 11:32"
type input "[DATE]"
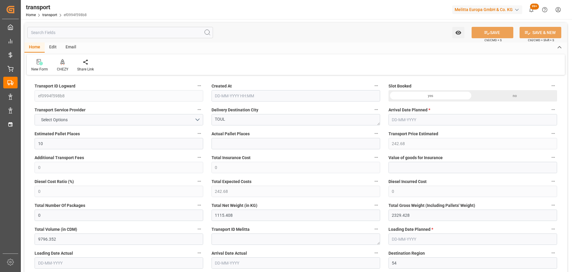
type input "[DATE]"
click at [63, 61] on icon at bounding box center [63, 62] width 4 height 6
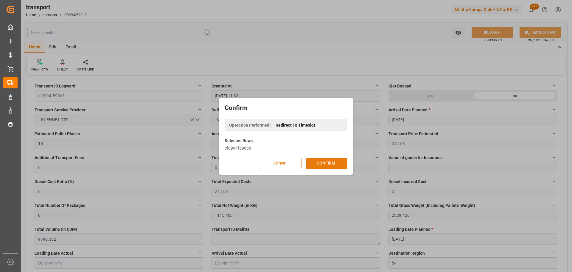
click at [323, 161] on button "CONFIRM" at bounding box center [327, 162] width 42 height 11
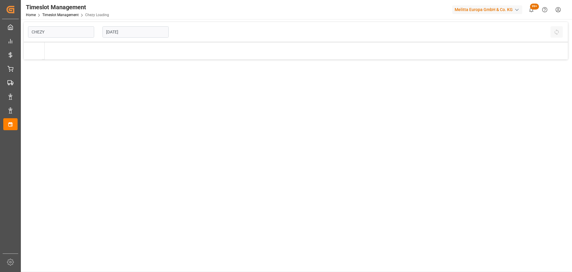
type input "Chezy Loading"
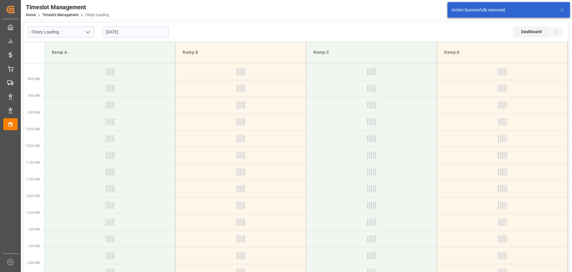
click at [128, 32] on input "21-10-2025" at bounding box center [136, 31] width 66 height 11
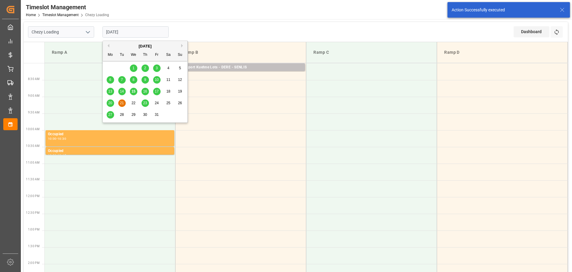
click at [158, 91] on span "17" at bounding box center [157, 91] width 4 height 4
type input "[DATE]"
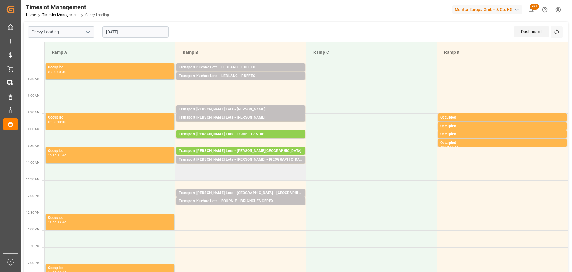
click at [180, 168] on td at bounding box center [241, 171] width 131 height 17
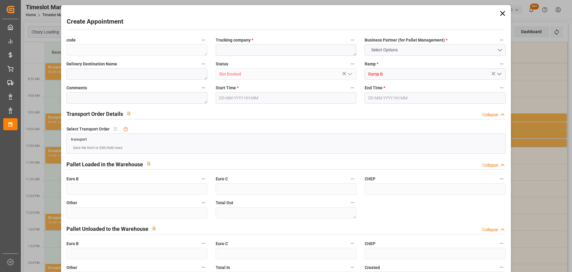
type input "0"
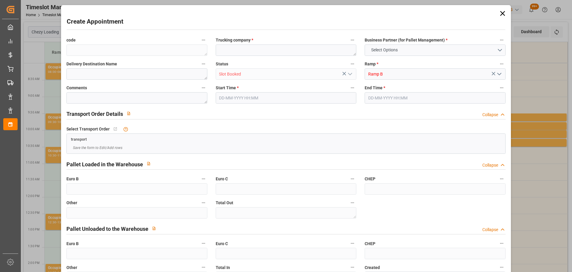
type input "0"
type input "17-10-2025 11:00"
click at [389, 97] on input "17-10-2025 11:30" at bounding box center [435, 97] width 141 height 11
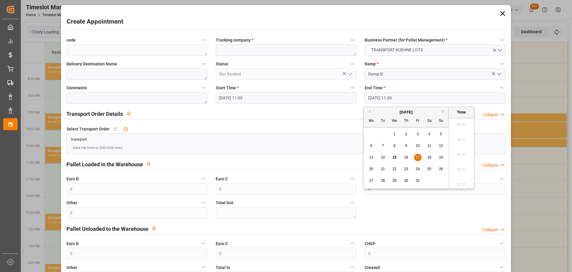
scroll to position [658, 0]
click at [416, 158] on span "17" at bounding box center [418, 157] width 4 height 4
click at [458, 136] on li "11:15" at bounding box center [461, 137] width 25 height 15
type input "17-10-2025 11:15"
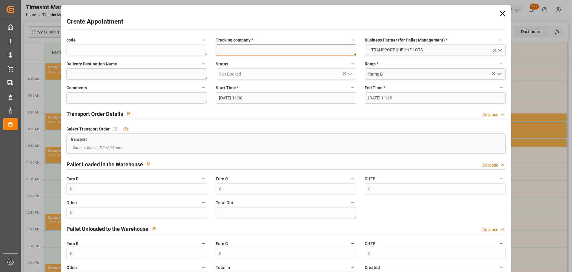
click at [281, 52] on textarea at bounding box center [286, 49] width 141 height 11
type textarea "BREGER"
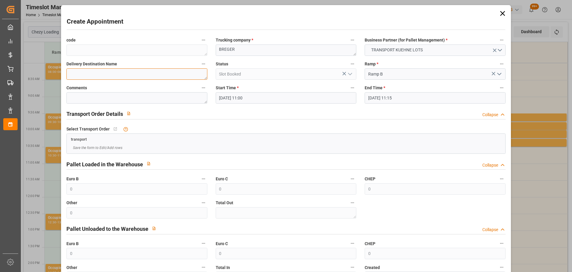
click at [170, 76] on textarea at bounding box center [136, 73] width 141 height 11
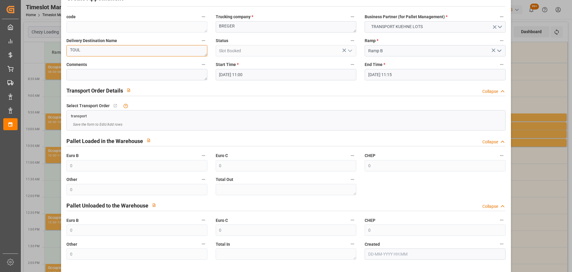
scroll to position [46, 0]
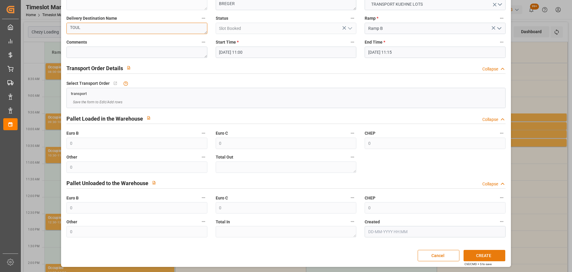
type textarea "TOUL"
click at [481, 251] on button "CREATE" at bounding box center [485, 254] width 42 height 11
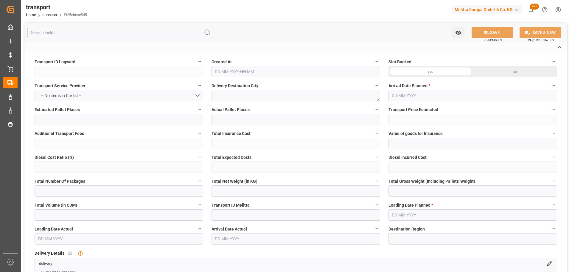
type input "f925cbcac5d5"
type textarea "DONZERE"
type textarea "0000709951"
type textarea "FR-02570"
type textarea "FR"
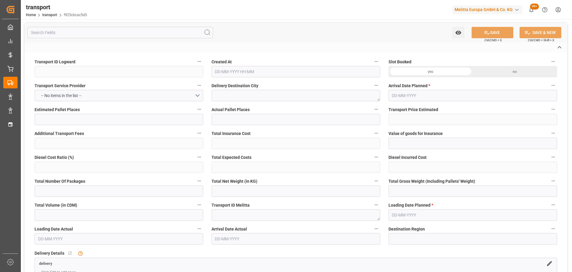
type input "Road"
type input "FR"
type input "02570"
type input "FR"
type input "26290"
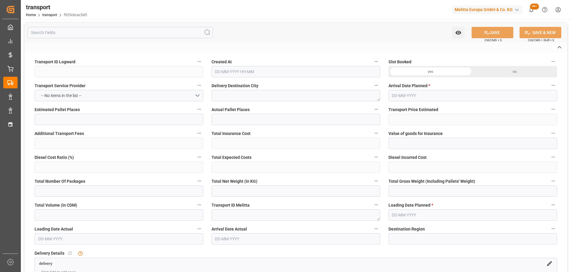
type input "Small Shipment"
type input "3.5-7.5 t"
type input "EURO 6"
type input "Diesel"
type input "7"
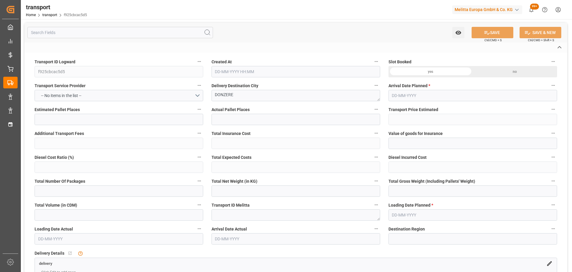
type input "360.64"
type input "0"
type input "360.64"
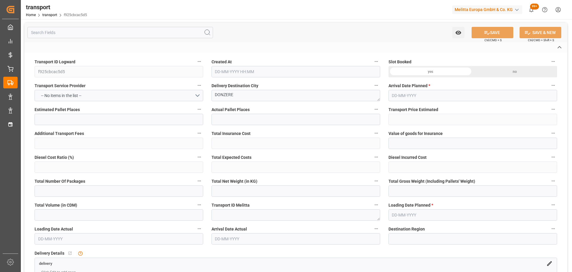
type input "0"
type input "828.4"
type input "1677.428"
type input "6981.568"
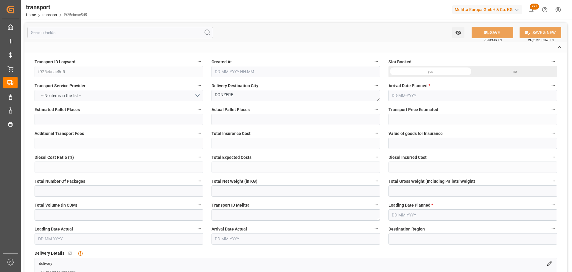
type input "26"
type input "4"
type input "123"
type input "7"
type input "101"
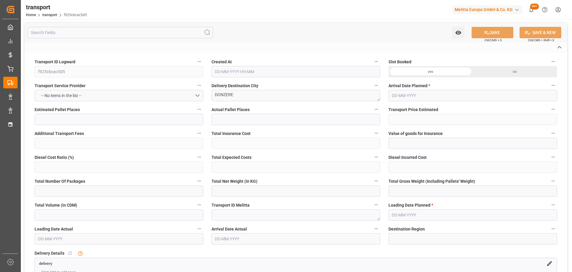
type input "1415.42"
type input "0"
type input "4710.8598"
type input "0"
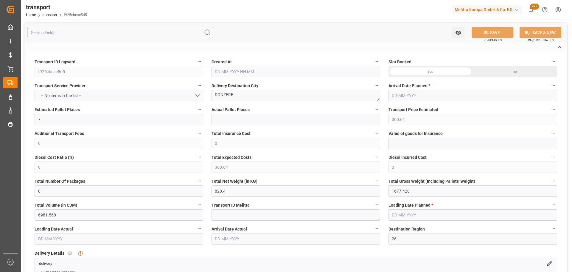
type input "21"
type input "35"
type input "15-10-2025 11:28"
type input "22-10-2025"
type input "20-10-2025"
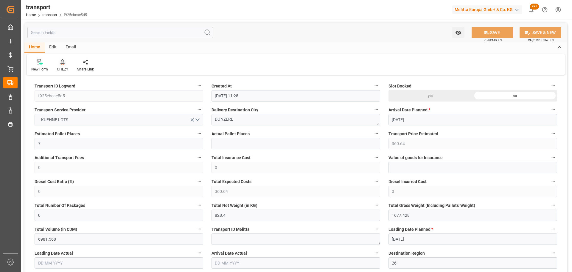
click at [59, 63] on div at bounding box center [62, 62] width 11 height 6
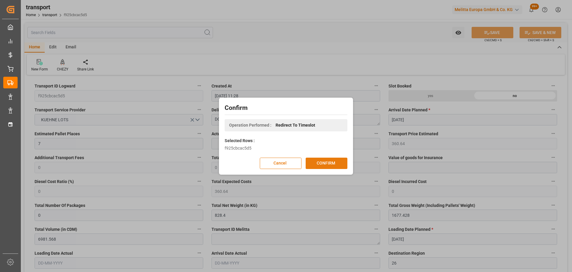
click at [307, 163] on button "CONFIRM" at bounding box center [327, 162] width 42 height 11
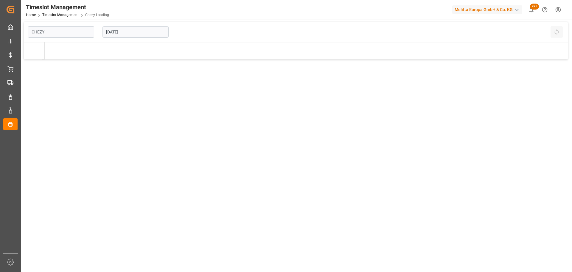
type input "Chezy Loading"
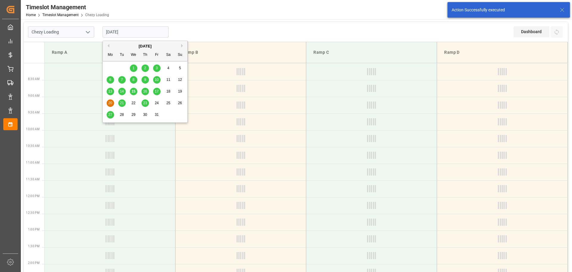
click at [134, 33] on input "[DATE]" at bounding box center [136, 31] width 66 height 11
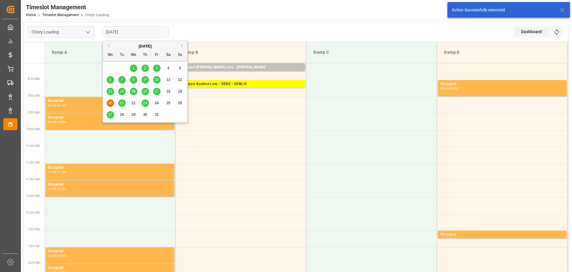
click at [159, 91] on div "17" at bounding box center [156, 91] width 7 height 7
type input "[DATE]"
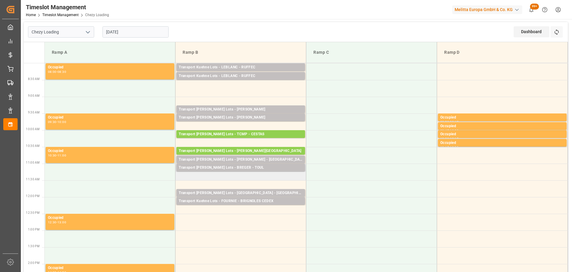
click at [179, 176] on td "Transport [PERSON_NAME] Lots - BREGER - TOUL Pallets: 5,TU: 201,City: [GEOGRAPH…" at bounding box center [241, 171] width 131 height 17
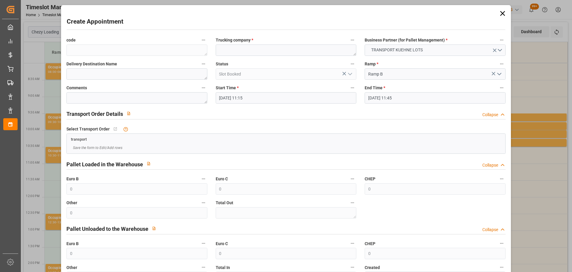
click at [400, 97] on input "[DATE] 11:45" at bounding box center [435, 97] width 141 height 11
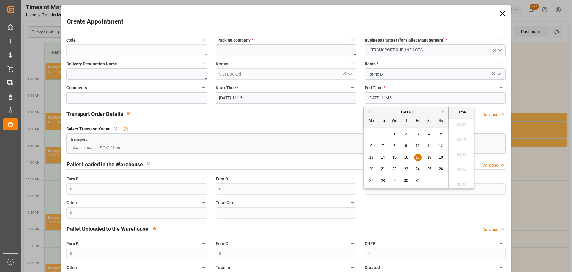
scroll to position [673, 0]
click at [417, 157] on span "17" at bounding box center [418, 157] width 4 height 4
click at [468, 135] on li "11:30" at bounding box center [461, 137] width 25 height 15
type input "[DATE] 11:30"
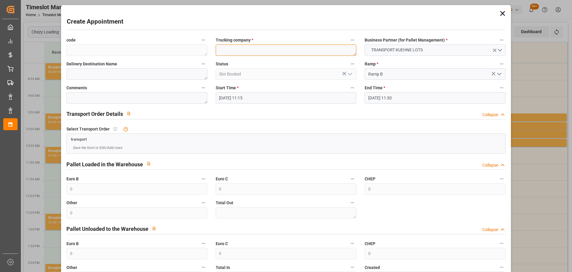
click at [290, 50] on textarea at bounding box center [286, 49] width 141 height 11
type textarea "BREGER"
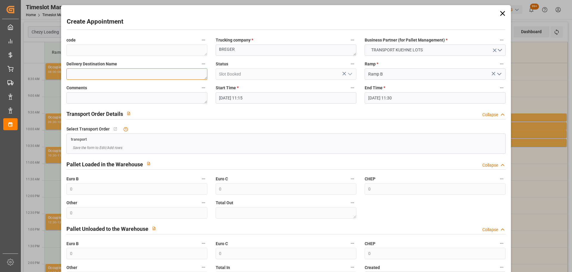
click at [145, 75] on textarea at bounding box center [136, 73] width 141 height 11
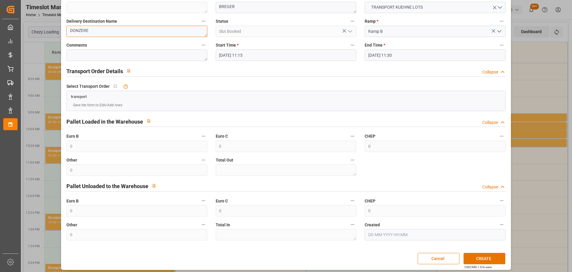
scroll to position [46, 0]
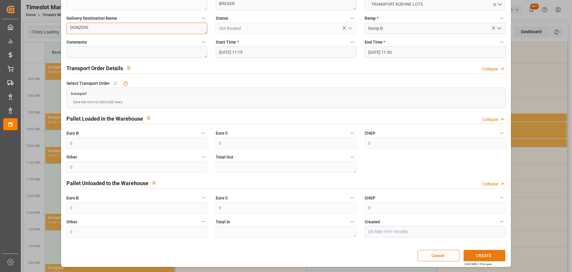
type textarea "DONZERE"
click at [483, 250] on button "CREATE" at bounding box center [485, 254] width 42 height 11
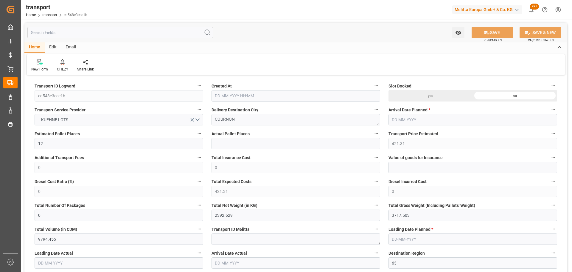
type input "[DATE] 11:33"
type input "[DATE]"
click at [63, 66] on div "CHEZY" at bounding box center [62, 65] width 20 height 13
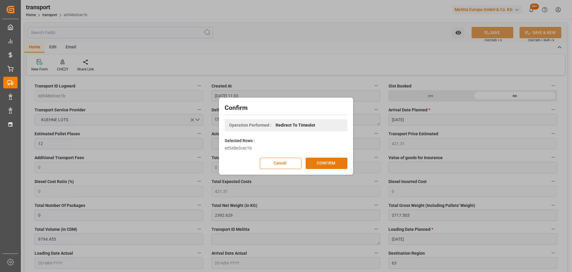
click at [321, 165] on button "CONFIRM" at bounding box center [327, 162] width 42 height 11
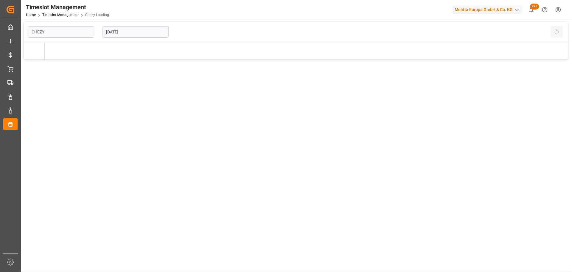
type input "Chezy Loading"
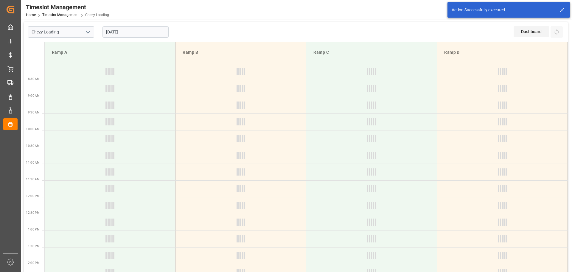
click at [109, 30] on input "[DATE]" at bounding box center [136, 31] width 66 height 11
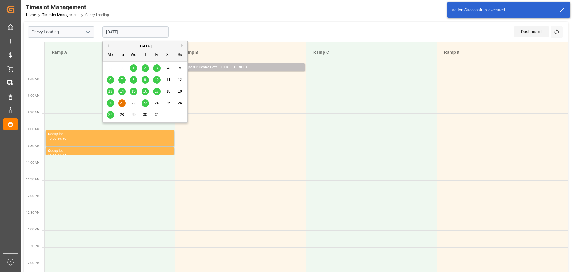
click at [156, 90] on span "17" at bounding box center [157, 91] width 4 height 4
type input "[DATE]"
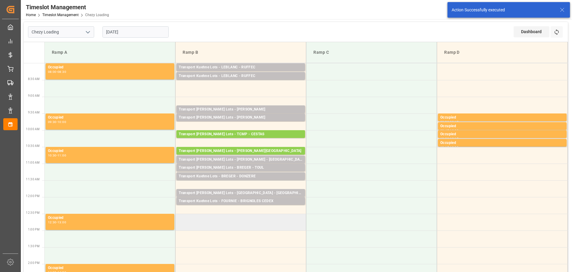
click at [181, 218] on td at bounding box center [241, 221] width 131 height 17
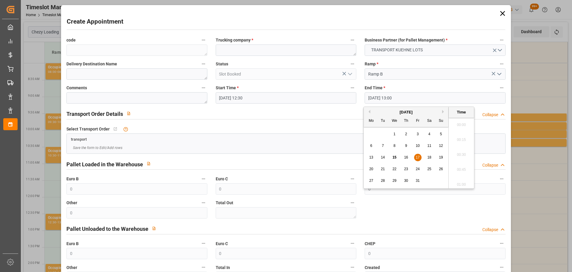
click at [374, 96] on input "[DATE] 13:00" at bounding box center [435, 97] width 141 height 11
click at [418, 155] on div "17" at bounding box center [417, 157] width 7 height 7
click at [457, 136] on li "12:45" at bounding box center [461, 137] width 25 height 15
type input "17-10-2025 12:45"
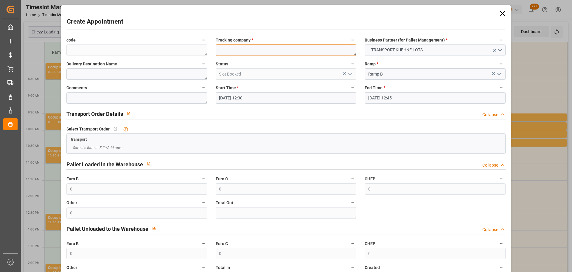
click at [284, 55] on textarea at bounding box center [286, 49] width 141 height 11
type textarea "?"
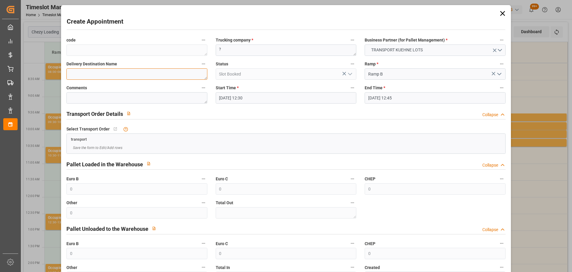
click at [154, 72] on textarea at bounding box center [136, 73] width 141 height 11
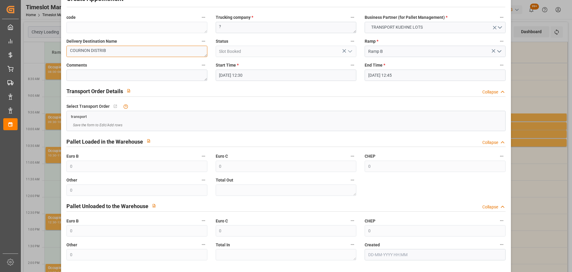
scroll to position [46, 0]
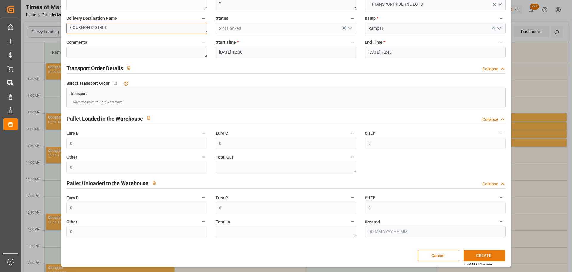
type textarea "COURNON DISTRIB"
click at [476, 252] on button "CREATE" at bounding box center [485, 254] width 42 height 11
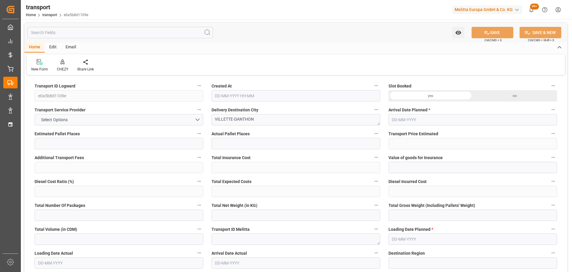
type input "13"
type input "484.23"
type input "0"
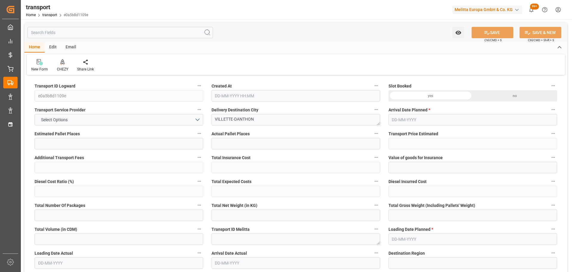
type input "484.23"
type input "0"
type input "4265.416"
type input "5333.544"
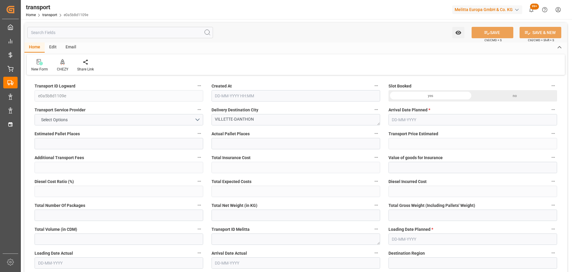
type input "13402.912"
type input "38"
type input "8"
type input "502"
type input "19"
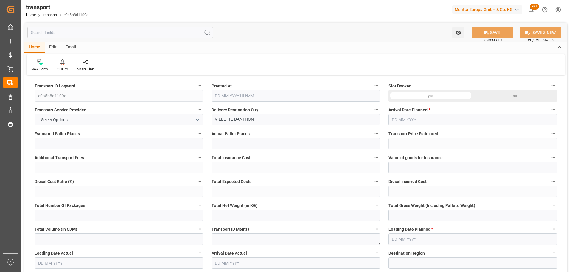
type input "101"
type input "4721.192"
type input "0"
type input "4710.8598"
type input "0"
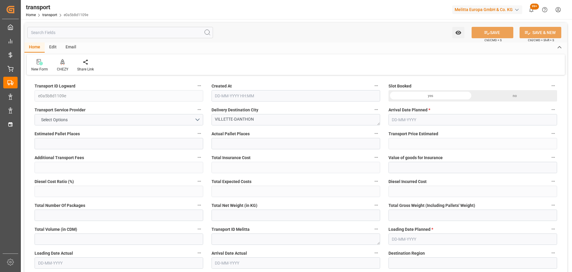
type input "0"
type input "21"
type input "35"
type input "[DATE] 11:30"
type input "[DATE]"
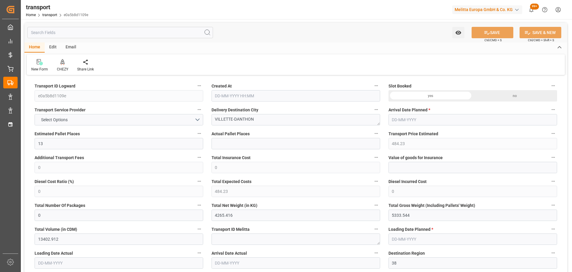
type input "[DATE]"
click at [60, 64] on div at bounding box center [62, 62] width 11 height 6
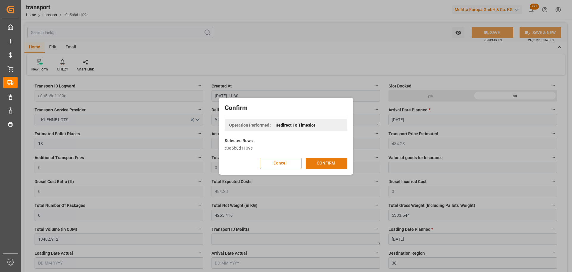
click at [314, 160] on button "CONFIRM" at bounding box center [327, 162] width 42 height 11
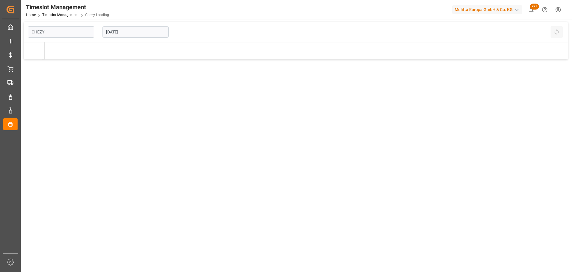
type input "Chezy Loading"
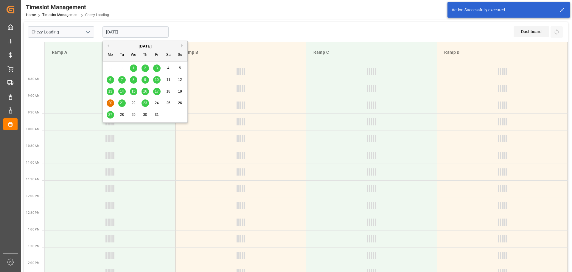
click at [122, 27] on input "[DATE]" at bounding box center [136, 31] width 66 height 11
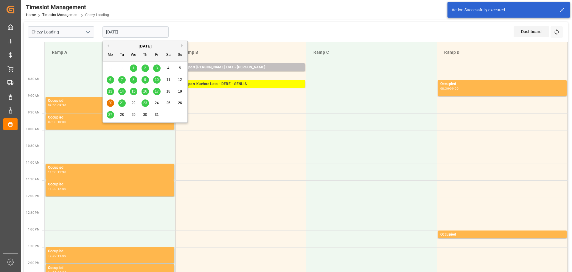
click at [155, 90] on span "17" at bounding box center [157, 91] width 4 height 4
type input "[DATE]"
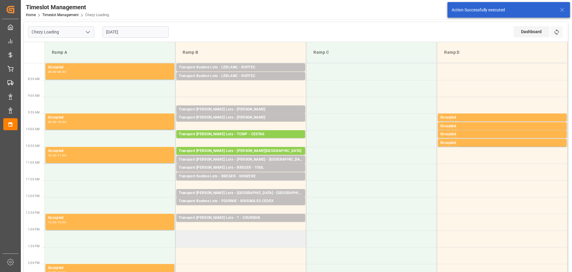
click at [179, 234] on td at bounding box center [241, 238] width 131 height 17
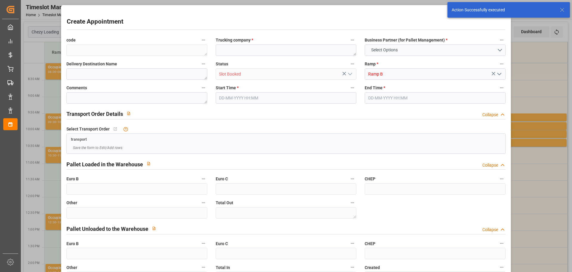
type input "0"
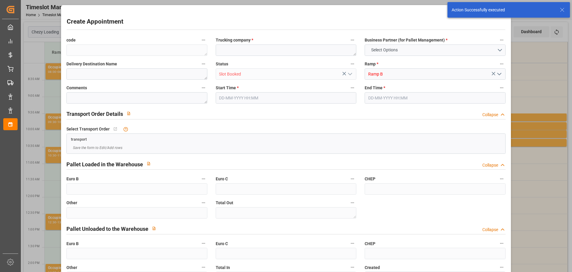
type input "0"
type input "[DATE] 13:00"
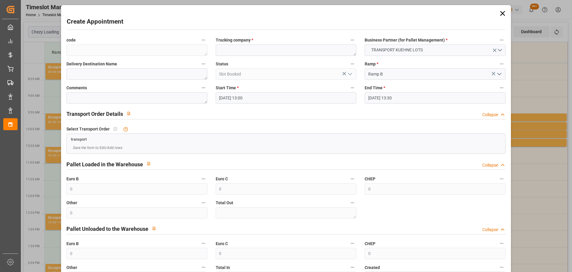
click at [373, 96] on input "[DATE] 13:30" at bounding box center [435, 97] width 141 height 11
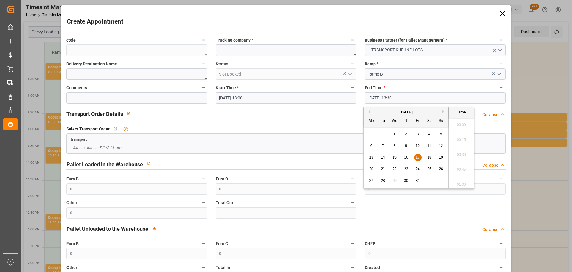
scroll to position [777, 0]
click at [419, 157] on span "17" at bounding box center [418, 157] width 4 height 4
click at [460, 136] on li "13:15" at bounding box center [461, 137] width 25 height 15
type input "17-10-2025 13:15"
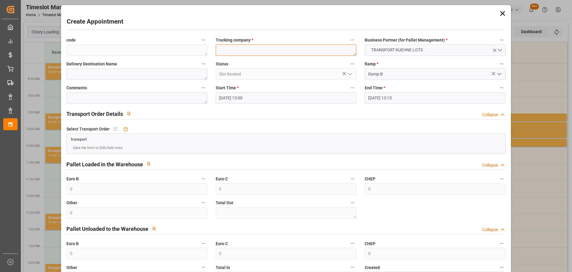
click at [285, 52] on textarea at bounding box center [286, 49] width 141 height 11
type textarea "?"
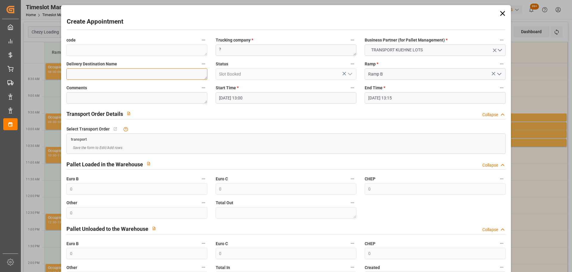
click at [139, 78] on textarea at bounding box center [136, 73] width 141 height 11
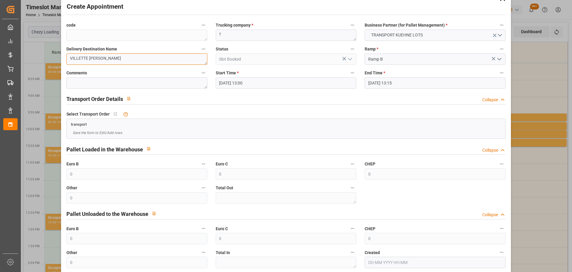
scroll to position [46, 0]
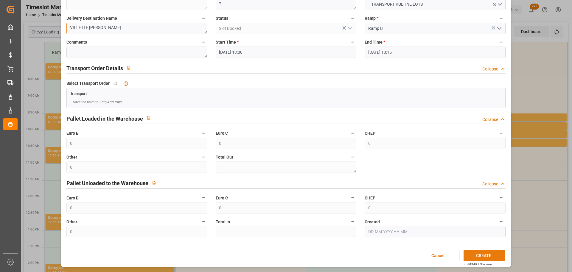
type textarea "VILLETTE D'ANTHON"
click at [488, 258] on button "CREATE" at bounding box center [485, 254] width 42 height 11
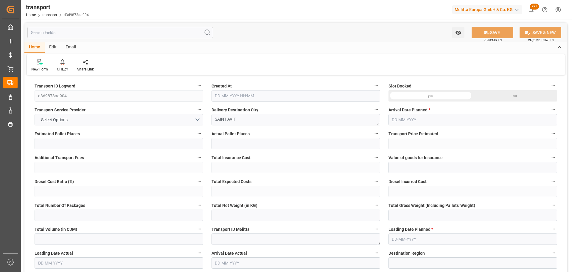
type input "8"
type input "492.04"
type input "0"
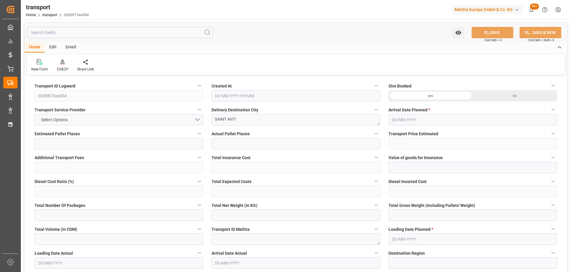
type input "492.04"
type input "0"
type input "960.004"
type input "2151.615"
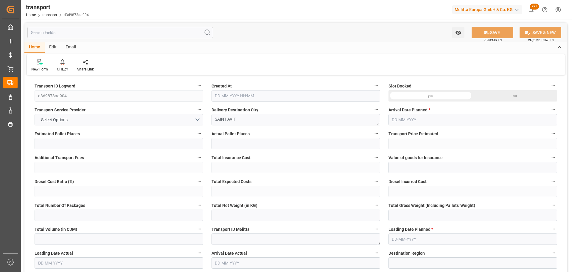
type input "3988.883"
type input "40"
type input "0"
type input "389"
type input "45"
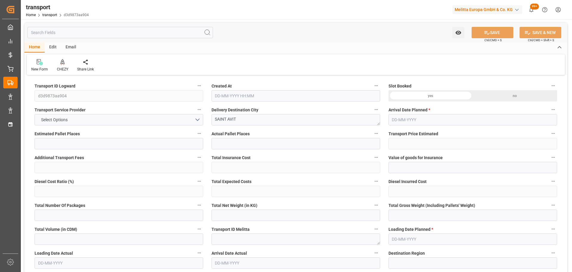
type input "101"
type input "1116.615"
type input "0"
type input "4710.8598"
type input "0"
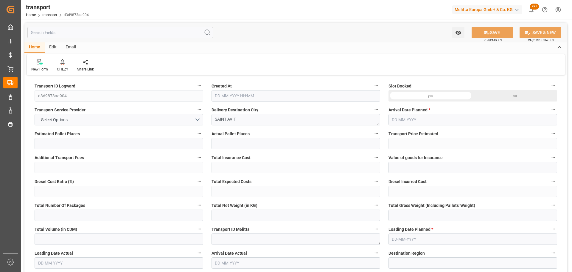
type input "0"
type input "21"
type input "35"
type input "15-10-2025 11:27"
type input "21-10-2025"
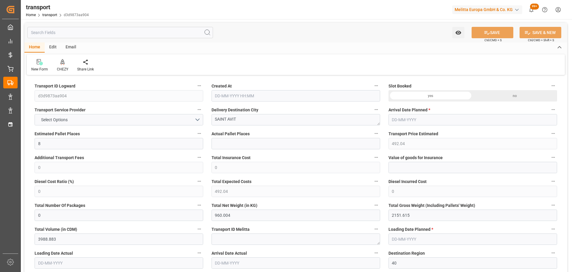
type input "[DATE]"
click at [63, 65] on icon at bounding box center [63, 62] width 4 height 6
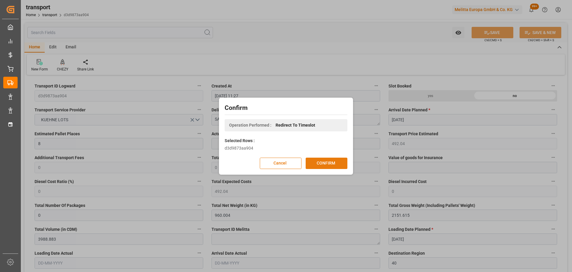
click at [329, 160] on button "CONFIRM" at bounding box center [327, 162] width 42 height 11
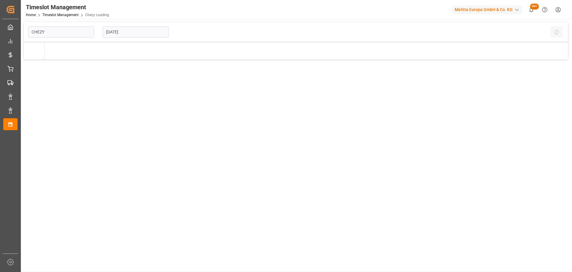
type input "Chezy Loading"
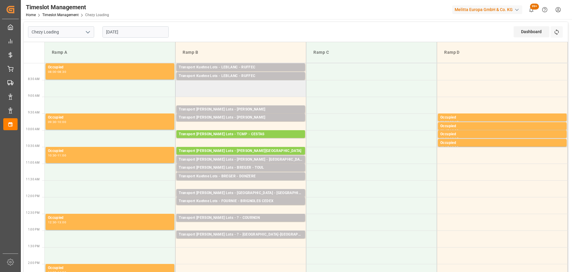
click at [178, 84] on td at bounding box center [241, 88] width 131 height 17
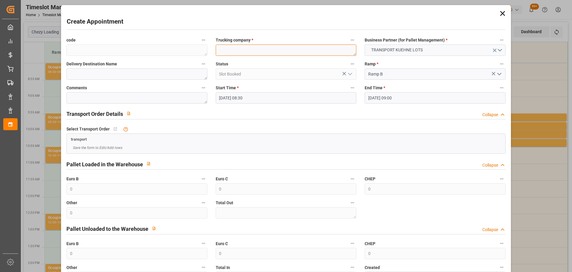
click at [253, 46] on textarea at bounding box center [286, 49] width 141 height 11
type textarea "LEBLANC"
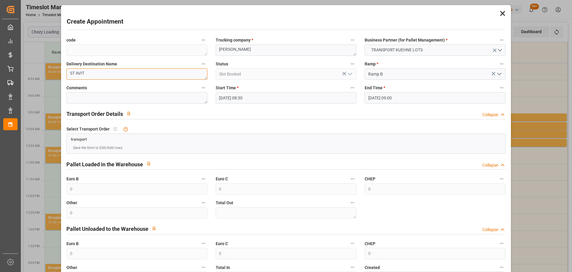
type textarea "ST AVIT"
drag, startPoint x: 387, startPoint y: 95, endPoint x: 389, endPoint y: 100, distance: 5.2
click at [387, 96] on input "17-10-2025 09:00" at bounding box center [435, 97] width 141 height 11
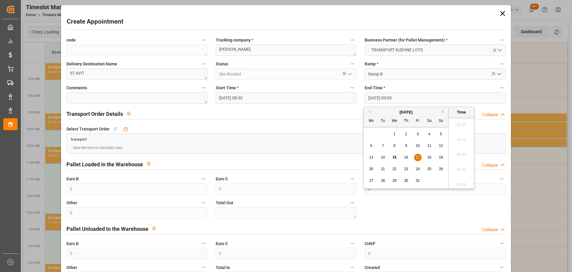
scroll to position [509, 0]
drag, startPoint x: 417, startPoint y: 156, endPoint x: 441, endPoint y: 150, distance: 24.9
click at [419, 156] on span "17" at bounding box center [418, 157] width 4 height 4
click at [468, 135] on li "08:45" at bounding box center [461, 137] width 25 height 15
type input "17-10-2025 08:45"
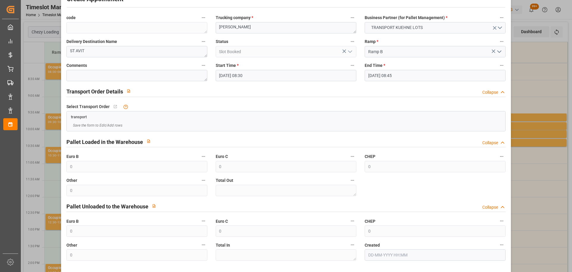
scroll to position [46, 0]
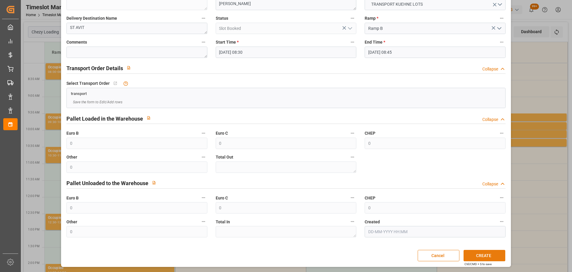
click at [490, 259] on button "CREATE" at bounding box center [485, 254] width 42 height 11
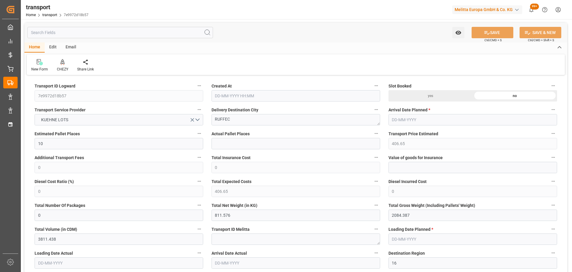
type input "[DATE] 11:26"
type input "[DATE]"
click at [66, 65] on div at bounding box center [62, 62] width 11 height 6
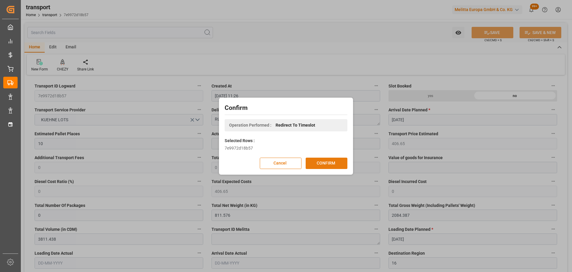
click at [326, 162] on button "CONFIRM" at bounding box center [327, 162] width 42 height 11
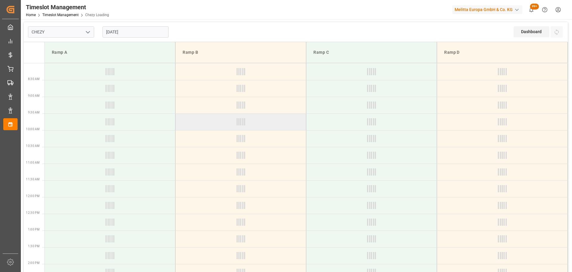
type input "Chezy Loading"
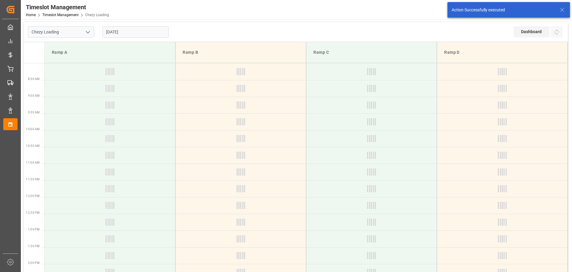
click at [145, 29] on input "[DATE]" at bounding box center [136, 31] width 66 height 11
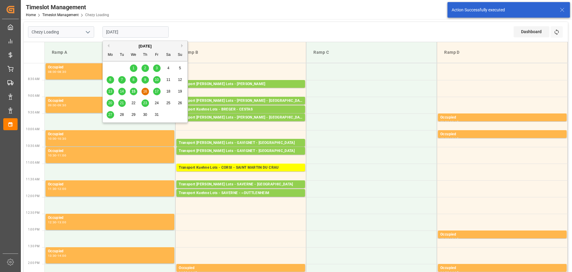
click at [157, 90] on span "17" at bounding box center [157, 91] width 4 height 4
type input "[DATE]"
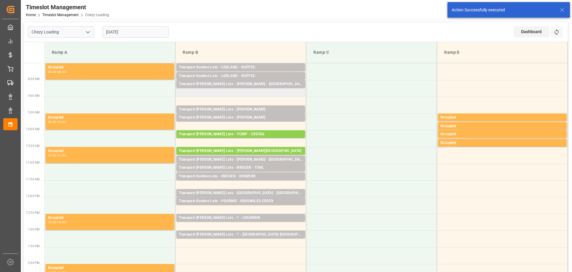
click at [180, 93] on td "Transport [PERSON_NAME] Lots - [PERSON_NAME] - [GEOGRAPHIC_DATA]: ,TU: 389,City…" at bounding box center [241, 88] width 131 height 17
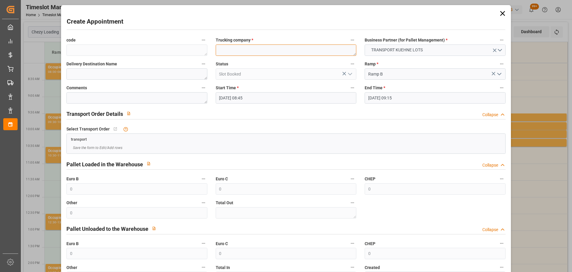
click at [276, 48] on textarea at bounding box center [286, 49] width 141 height 11
type textarea "[PERSON_NAME]"
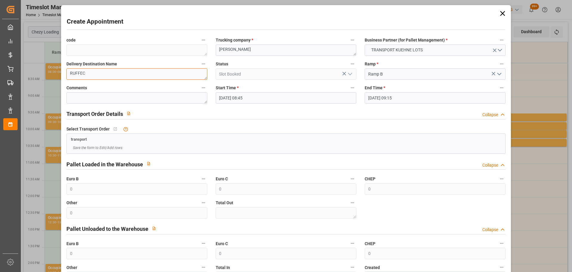
type textarea "RUFFEC"
click at [375, 94] on input "17-10-2025 09:15" at bounding box center [435, 97] width 141 height 11
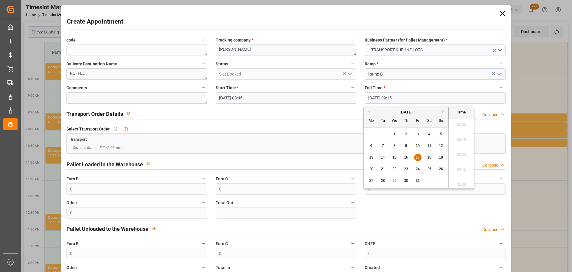
scroll to position [524, 0]
click at [417, 156] on span "17" at bounding box center [418, 157] width 4 height 4
click at [465, 135] on li "09:00" at bounding box center [461, 137] width 25 height 15
type input "17-10-2025 09:00"
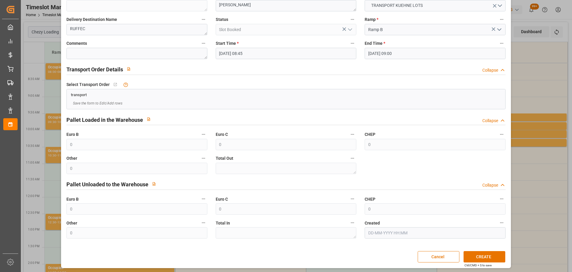
scroll to position [46, 0]
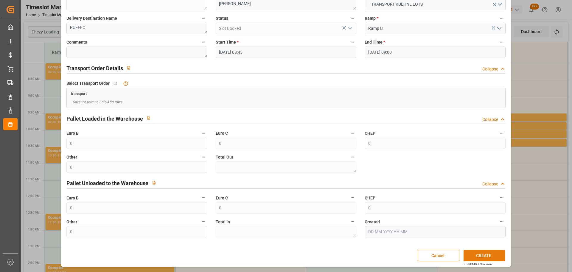
click at [491, 256] on button "CREATE" at bounding box center [485, 254] width 42 height 11
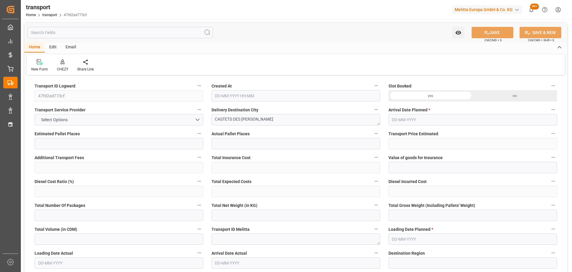
type input "8"
type input "492.04"
type input "0"
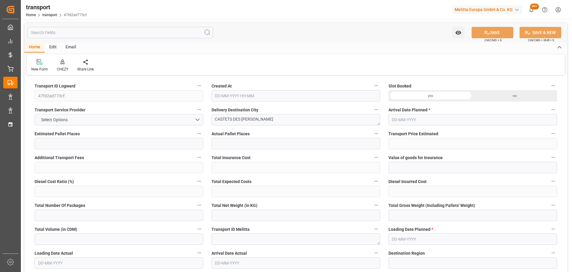
type input "492.04"
type input "0"
type input "1049.792"
type input "2131"
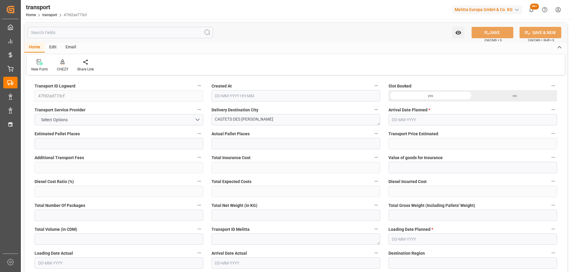
type input "8620.352"
type input "40"
type input "5"
type input "168"
type input "8"
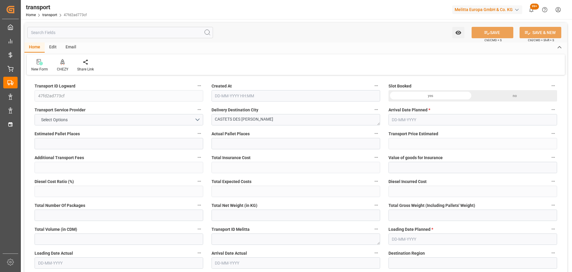
type input "101"
type input "1813.888"
type input "0"
type input "4710.8598"
type input "0"
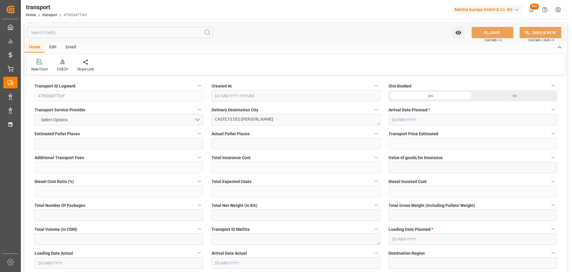
type input "0"
type input "21"
type input "35"
type input "[DATE] 11:31"
type input "[DATE]"
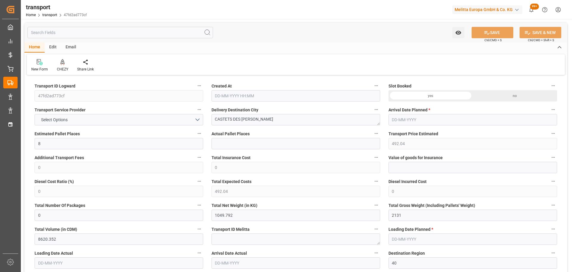
type input "[DATE]"
click at [64, 66] on div "CHEZY" at bounding box center [62, 65] width 20 height 13
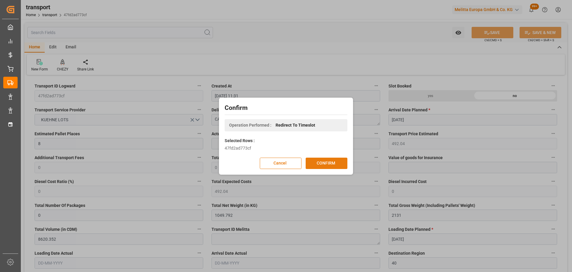
click at [336, 162] on button "CONFIRM" at bounding box center [327, 162] width 42 height 11
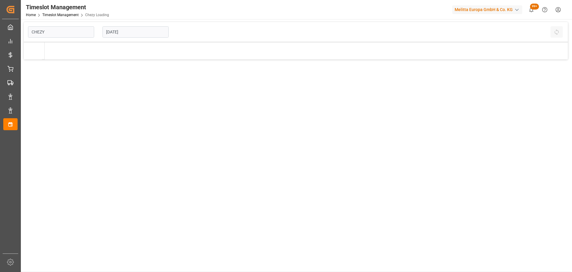
type input "Chezy Loading"
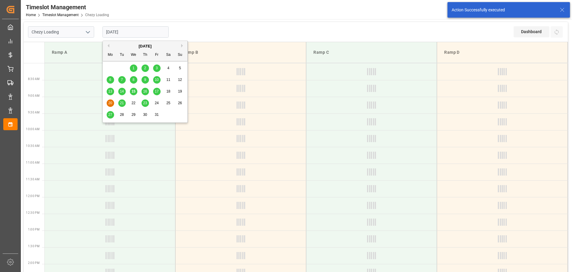
click at [141, 30] on input "[DATE]" at bounding box center [136, 31] width 66 height 11
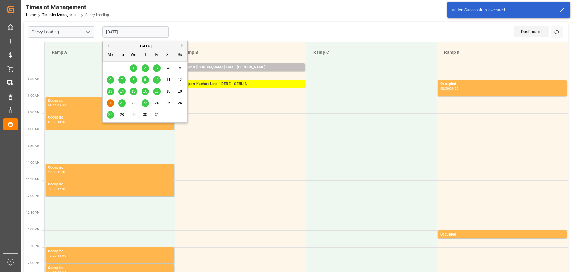
click at [156, 92] on span "17" at bounding box center [157, 91] width 4 height 4
type input "[DATE]"
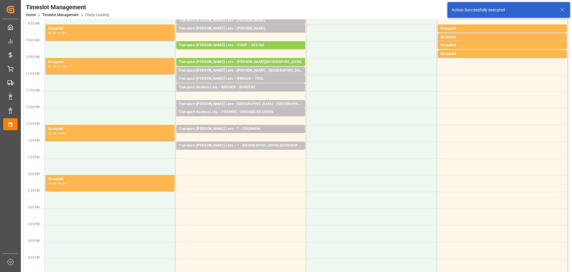
scroll to position [89, 0]
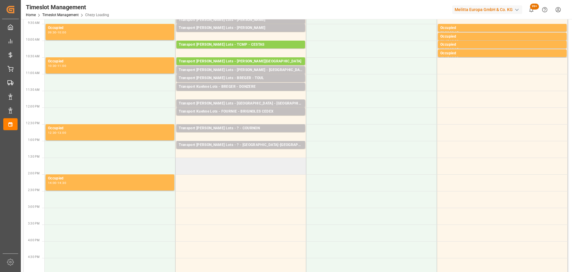
click at [179, 162] on td at bounding box center [241, 165] width 131 height 17
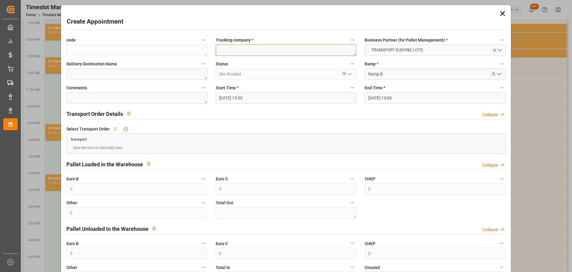
click at [225, 48] on textarea at bounding box center [286, 49] width 141 height 11
type textarea "[PERSON_NAME]"
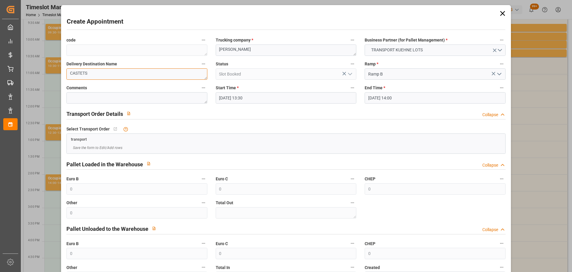
type textarea "CASTETS"
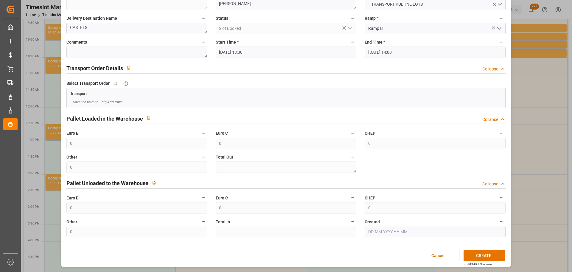
click at [553, 128] on div "Create Appointment code Trucking company * LEBLANC Business Partner (for Pallet…" at bounding box center [286, 136] width 572 height 272
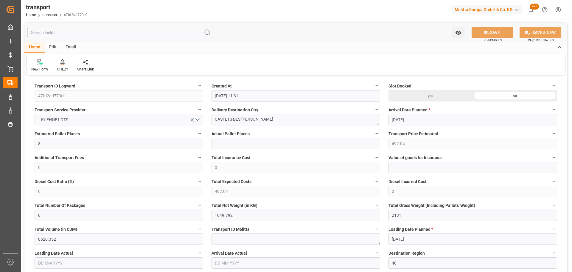
click at [64, 65] on icon at bounding box center [63, 62] width 4 height 6
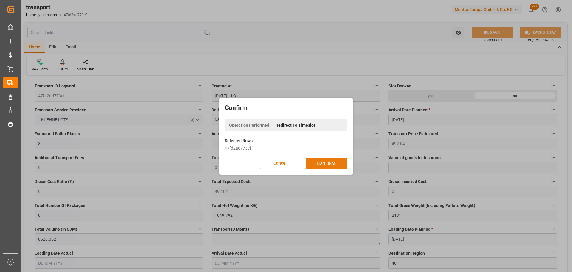
click at [325, 162] on button "CONFIRM" at bounding box center [327, 162] width 42 height 11
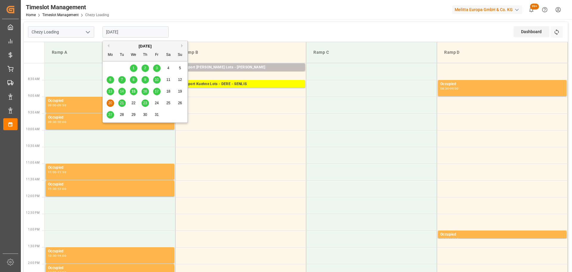
click at [116, 30] on input "[DATE]" at bounding box center [136, 31] width 66 height 11
click at [158, 90] on span "17" at bounding box center [157, 91] width 4 height 4
type input "17-10-2025"
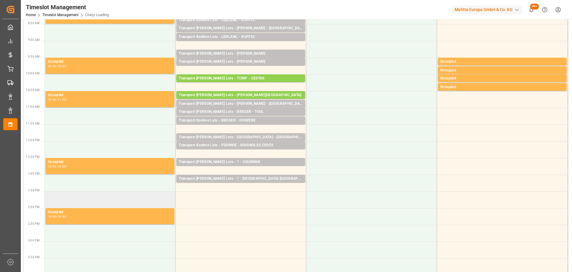
scroll to position [60, 0]
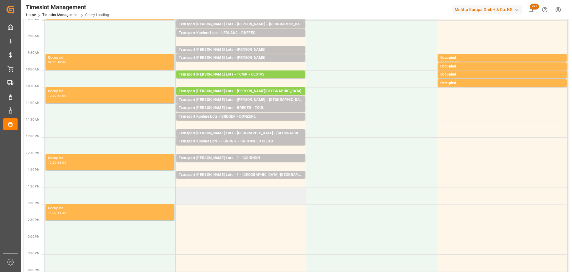
click at [178, 191] on td at bounding box center [241, 195] width 131 height 17
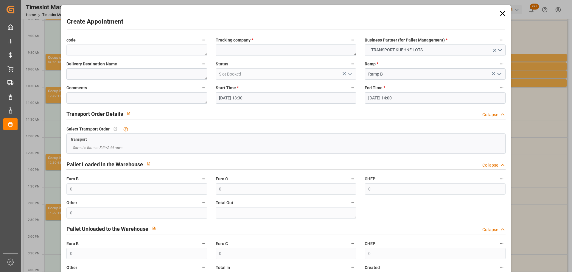
click at [392, 97] on input "17-10-2025 14:00" at bounding box center [435, 97] width 141 height 11
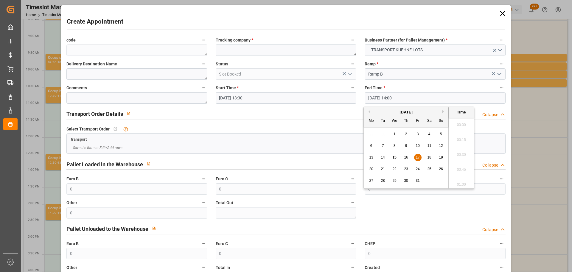
scroll to position [807, 0]
click at [416, 155] on div "17" at bounding box center [417, 157] width 7 height 7
drag, startPoint x: 456, startPoint y: 138, endPoint x: 327, endPoint y: 70, distance: 145.7
click at [456, 136] on li "13:45" at bounding box center [461, 137] width 25 height 15
type input "17-10-2025 13:45"
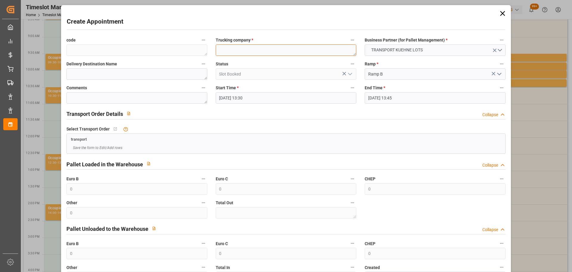
click at [277, 49] on textarea at bounding box center [286, 49] width 141 height 11
type textarea "LEBLANC"
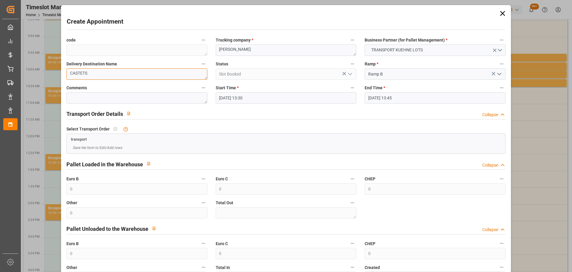
scroll to position [46, 0]
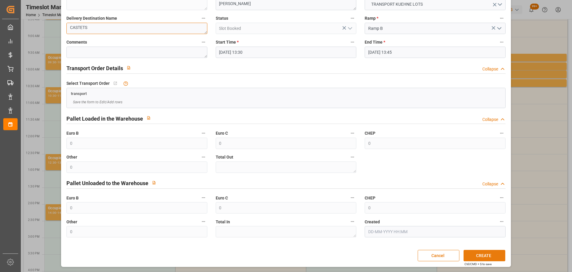
type textarea "CASTETS"
click at [467, 250] on button "CREATE" at bounding box center [485, 254] width 42 height 11
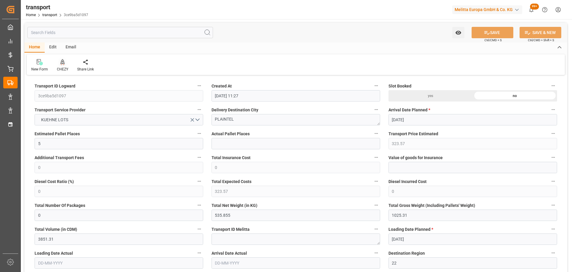
click at [64, 63] on icon at bounding box center [63, 61] width 4 height 5
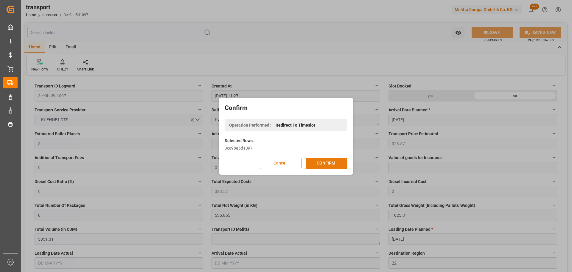
click at [321, 162] on button "CONFIRM" at bounding box center [327, 162] width 42 height 11
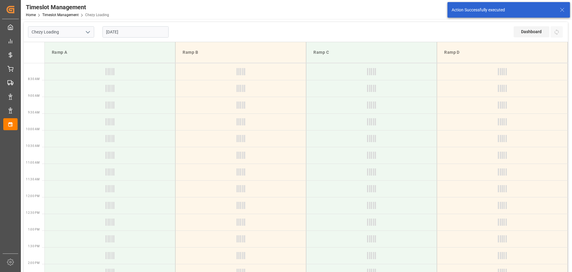
click at [145, 33] on input "[DATE]" at bounding box center [136, 31] width 66 height 11
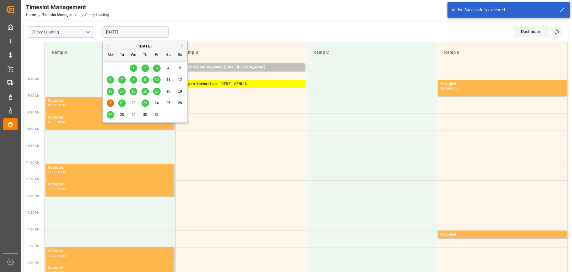
click at [122, 103] on span "21" at bounding box center [122, 103] width 4 height 4
type input "21-10-2025"
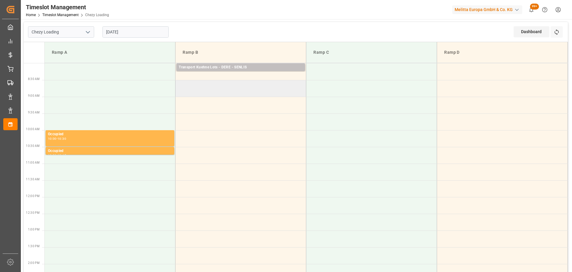
click at [179, 83] on td at bounding box center [241, 88] width 131 height 17
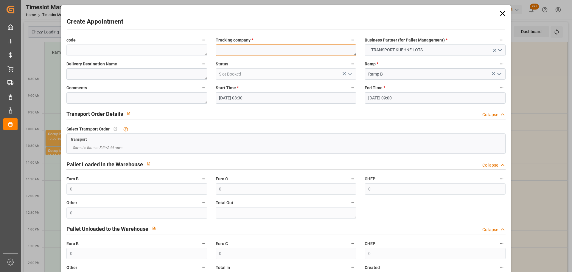
click at [226, 48] on textarea at bounding box center [286, 49] width 141 height 11
type textarea "K"
type textarea "LANDOIS"
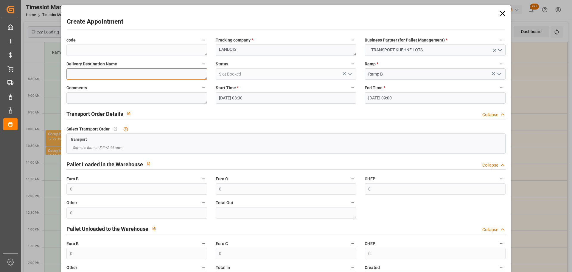
type textarea "O"
type textarea "PLAINTEL"
click at [399, 97] on input "21-10-2025 09:00" at bounding box center [435, 97] width 141 height 11
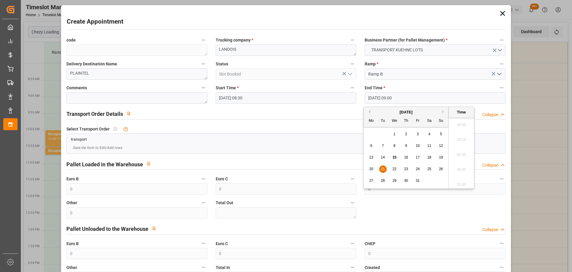
scroll to position [509, 0]
click at [385, 169] on div "21" at bounding box center [382, 168] width 7 height 7
click at [455, 135] on li "08:45" at bounding box center [461, 137] width 25 height 15
type input "21-10-2025 08:45"
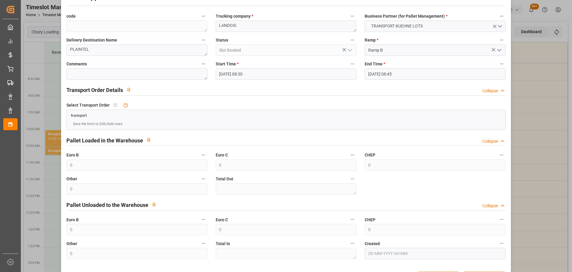
scroll to position [46, 0]
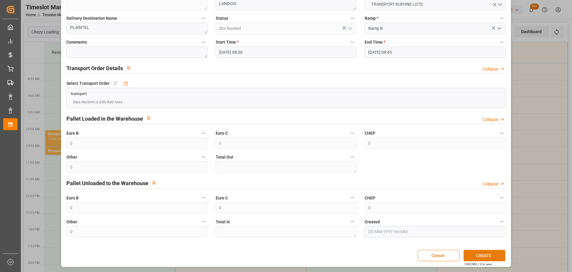
click at [477, 257] on button "CREATE" at bounding box center [485, 254] width 42 height 11
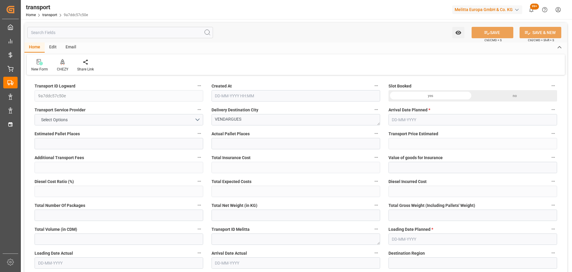
type input "8"
type input "487.77"
type input "0"
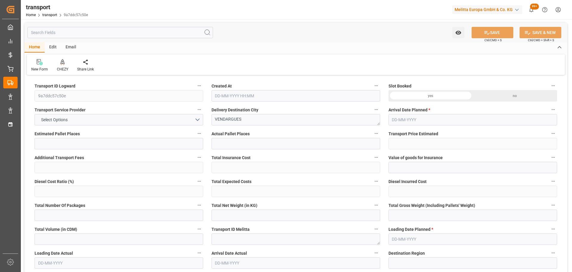
type input "487.77"
type input "0"
type input "3111.576"
type input "3702.28"
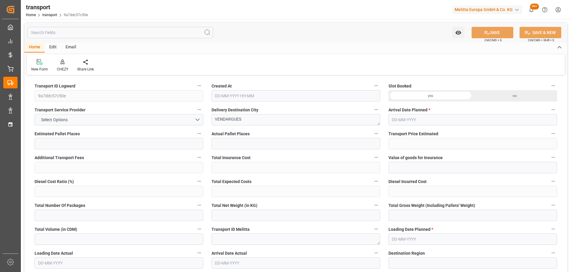
type input "8399.136"
type input "34"
type input "9"
type input "48"
type input "10"
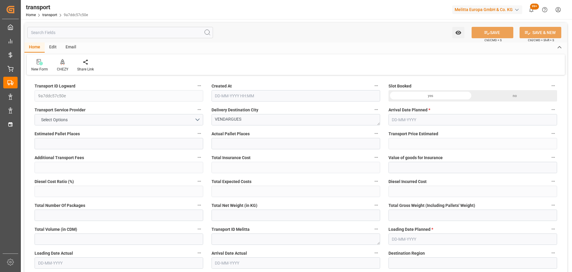
type input "101"
type input "3325.128"
type input "0"
type input "4710.8598"
type input "0"
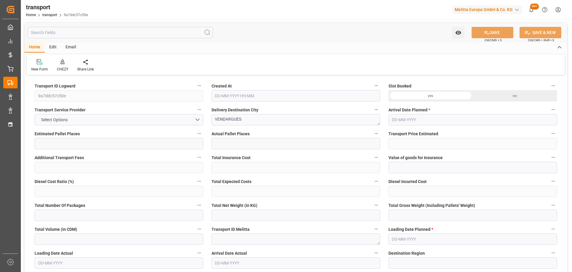
type input "0"
type input "21"
type input "35"
type input "15-10-2025 11:28"
type input "[DATE]"
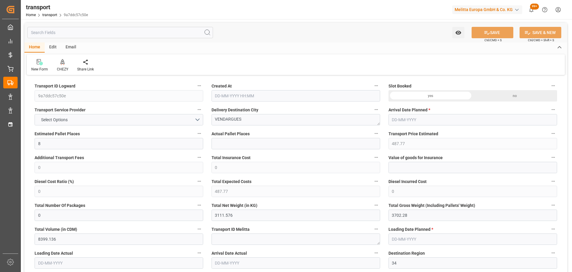
type input "[DATE]"
click at [62, 63] on icon at bounding box center [63, 61] width 4 height 5
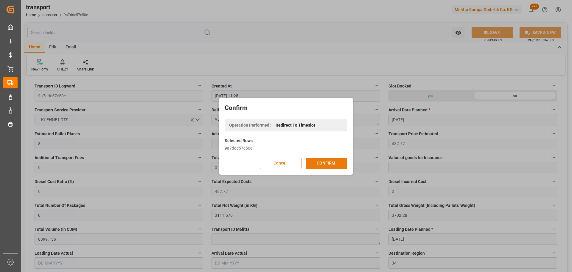
click at [328, 163] on button "CONFIRM" at bounding box center [327, 162] width 42 height 11
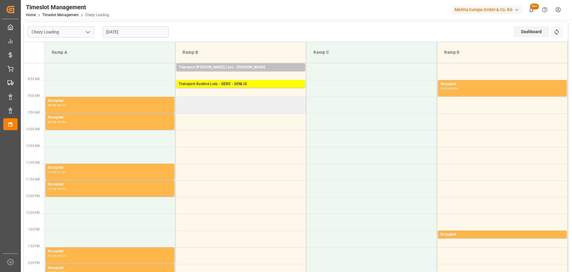
click at [179, 100] on td at bounding box center [241, 105] width 131 height 17
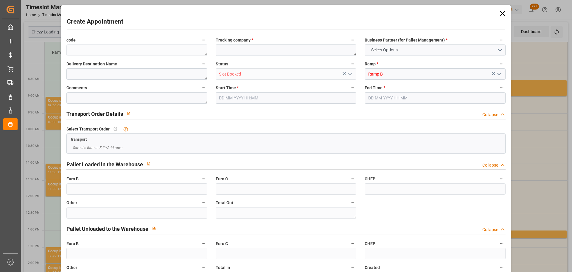
type input "0"
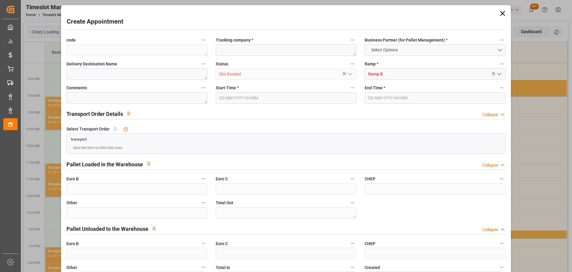
type input "0"
type input "20-10-2025 09:00"
type input "20-10-2025 09:30"
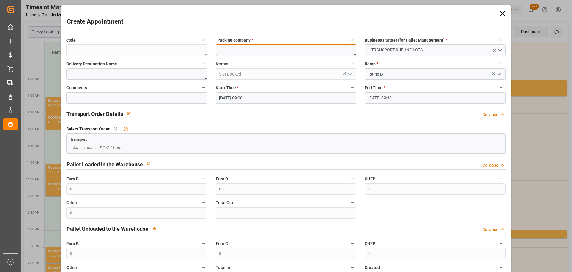
click at [229, 53] on textarea at bounding box center [286, 49] width 141 height 11
type textarea "COLLARD"
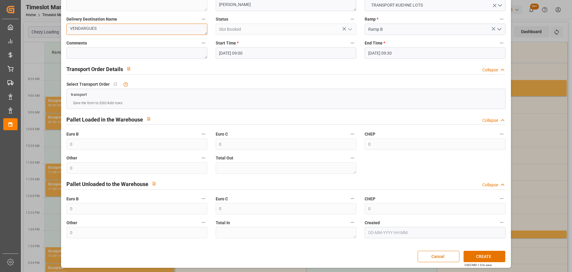
scroll to position [46, 0]
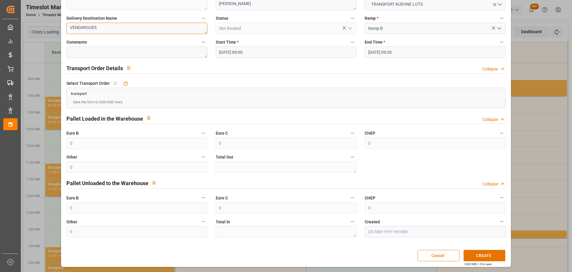
type textarea "VENDARGUES"
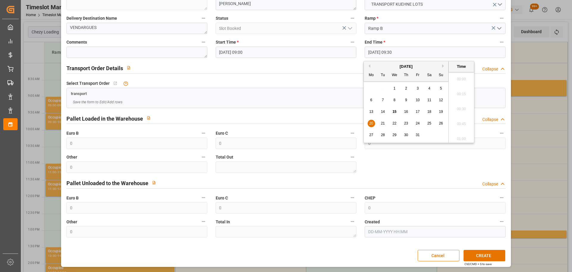
click at [382, 53] on input "20-10-2025 09:30" at bounding box center [435, 52] width 141 height 11
click at [371, 123] on span "20" at bounding box center [371, 123] width 4 height 4
click at [462, 91] on li "09:15" at bounding box center [461, 92] width 25 height 15
type input "20-10-2025 09:15"
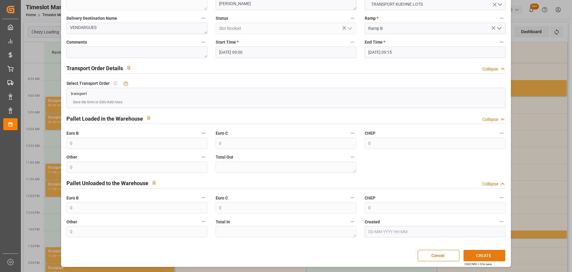
click at [483, 254] on button "CREATE" at bounding box center [485, 254] width 42 height 11
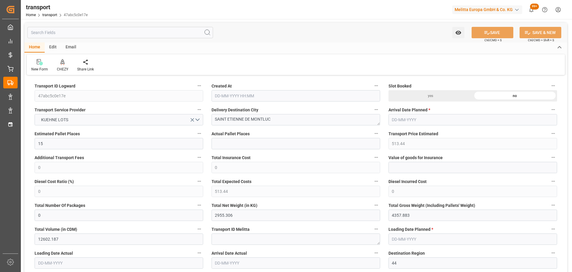
type input "[DATE] 11:31"
type input "[DATE]"
click at [62, 66] on div "CHEZY" at bounding box center [62, 65] width 20 height 13
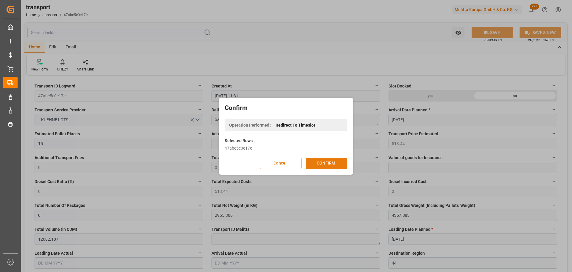
click at [324, 163] on button "CONFIRM" at bounding box center [327, 162] width 42 height 11
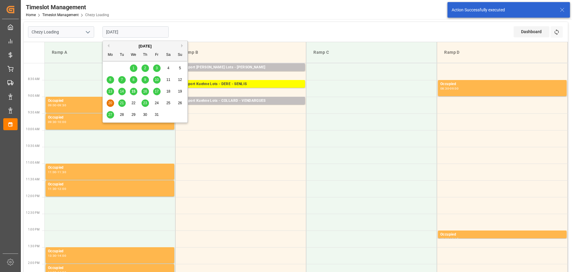
click at [128, 31] on input "[DATE]" at bounding box center [136, 31] width 66 height 11
click at [121, 102] on span "21" at bounding box center [122, 103] width 4 height 4
type input "21-10-2025"
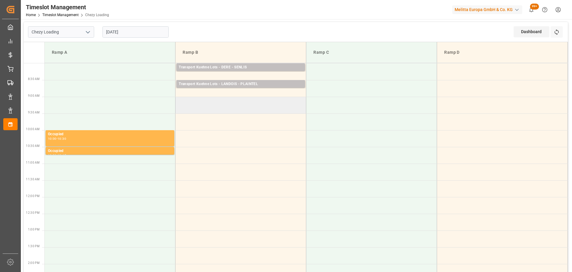
click at [179, 99] on td at bounding box center [241, 105] width 131 height 17
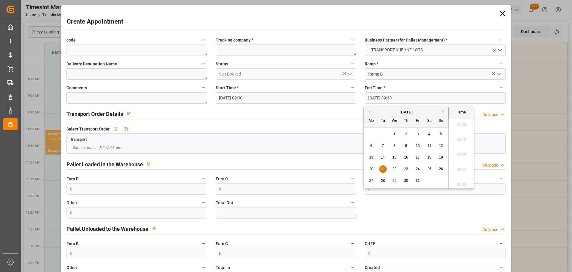
click at [381, 98] on input "[DATE] 09:30" at bounding box center [435, 97] width 141 height 11
click at [382, 168] on span "21" at bounding box center [383, 169] width 4 height 4
click at [462, 136] on li "09:15" at bounding box center [461, 137] width 25 height 15
type input "21-10-2025 09:15"
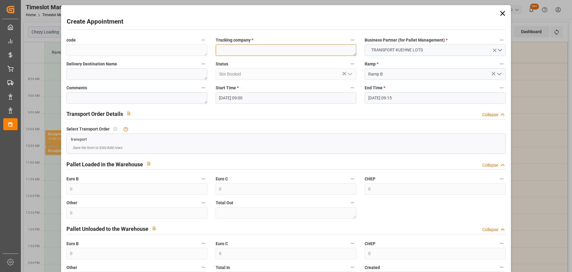
click at [278, 52] on textarea at bounding box center [286, 49] width 141 height 11
type textarea "ANTOINE"
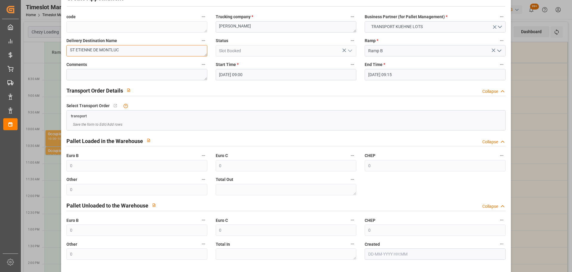
scroll to position [46, 0]
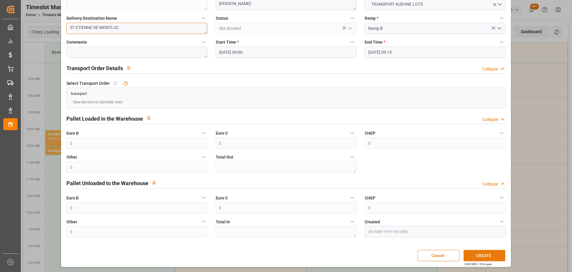
type textarea "ST ETIENNE DE MONTLUC"
click at [485, 250] on button "CREATE" at bounding box center [485, 254] width 42 height 11
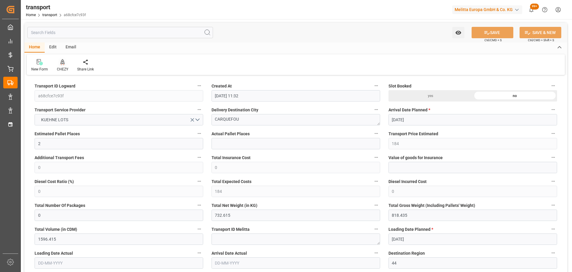
click at [65, 64] on div at bounding box center [62, 62] width 11 height 6
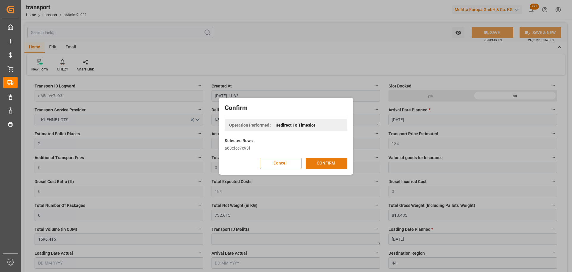
click at [336, 161] on button "CONFIRM" at bounding box center [327, 162] width 42 height 11
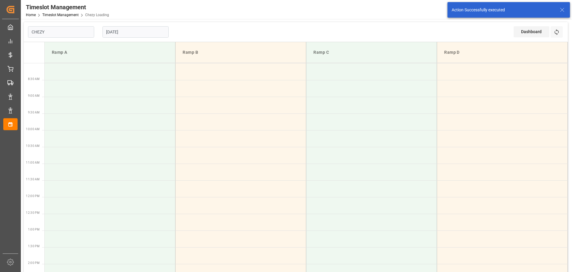
type input "Chezy Loading"
click at [181, 109] on td at bounding box center [241, 105] width 131 height 17
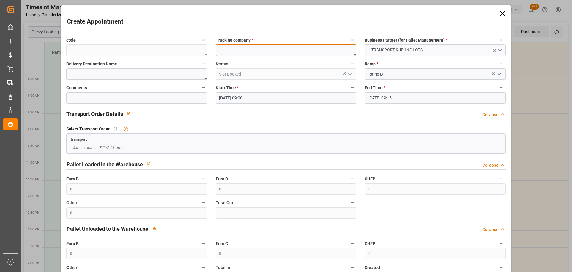
click at [244, 52] on textarea at bounding box center [286, 49] width 141 height 11
type textarea "ANTOINE"
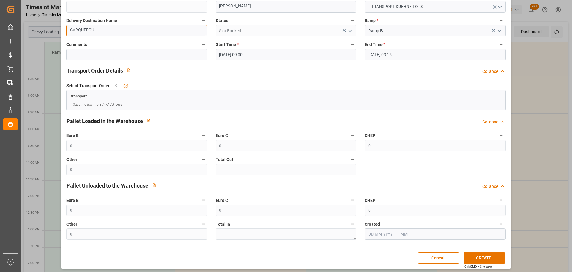
scroll to position [46, 0]
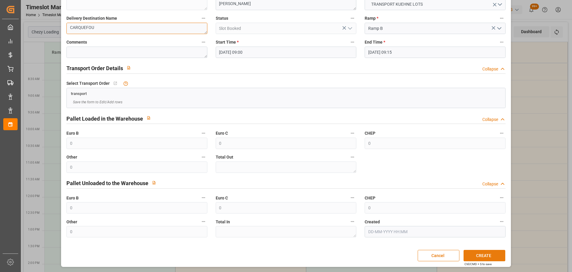
type textarea "CARQUEFOU"
click at [487, 252] on button "CREATE" at bounding box center [485, 254] width 42 height 11
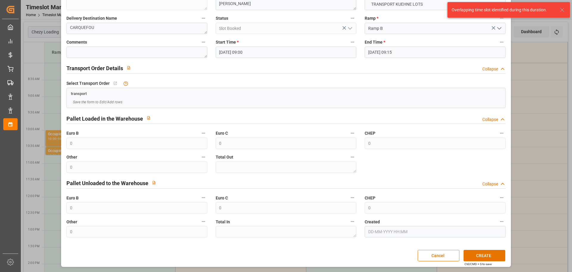
click at [241, 51] on input "21-10-2025 09:00" at bounding box center [286, 52] width 141 height 11
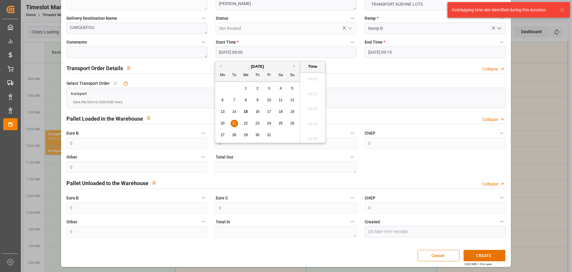
scroll to position [509, 0]
click at [237, 123] on div "21" at bounding box center [234, 123] width 7 height 7
click at [310, 118] on li "09:15" at bounding box center [312, 121] width 25 height 15
type input "21-10-2025 09:15"
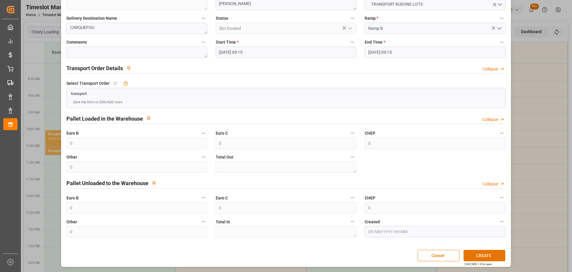
drag, startPoint x: 384, startPoint y: 53, endPoint x: 393, endPoint y: 60, distance: 11.5
click at [384, 53] on input "21-10-2025 09:15" at bounding box center [435, 52] width 141 height 11
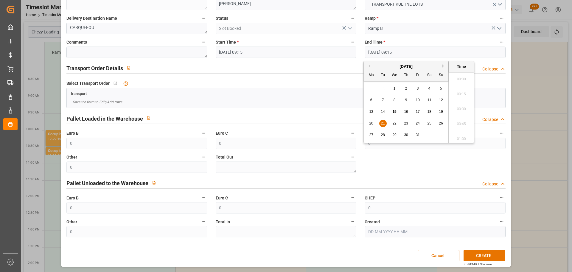
scroll to position [524, 0]
click at [383, 120] on div "21" at bounding box center [382, 123] width 7 height 7
click at [462, 119] on li "09:30" at bounding box center [461, 121] width 25 height 15
type input "21-10-2025 09:30"
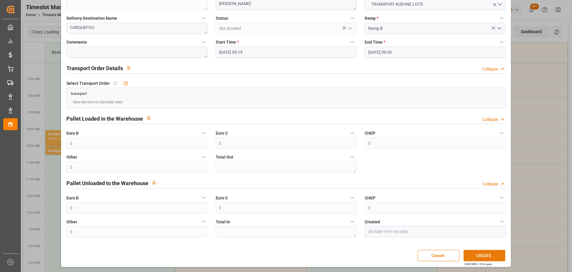
click at [478, 256] on button "CREATE" at bounding box center [485, 254] width 42 height 11
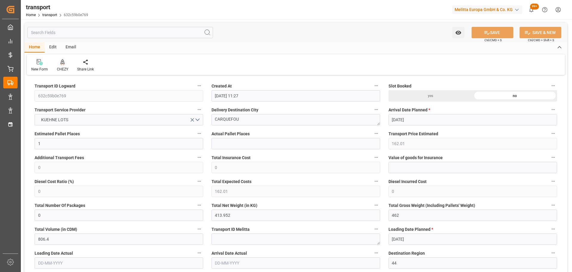
click at [63, 66] on div "CHEZY" at bounding box center [62, 65] width 20 height 13
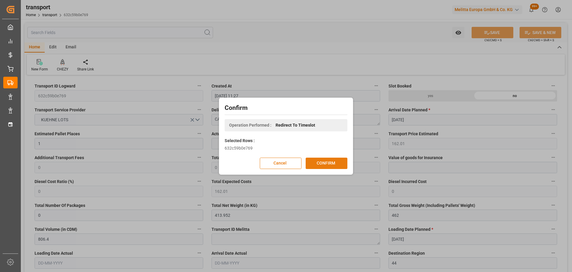
click at [323, 163] on button "CONFIRM" at bounding box center [327, 162] width 42 height 11
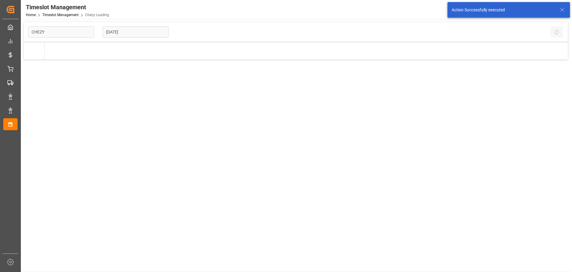
type input "Chezy Loading"
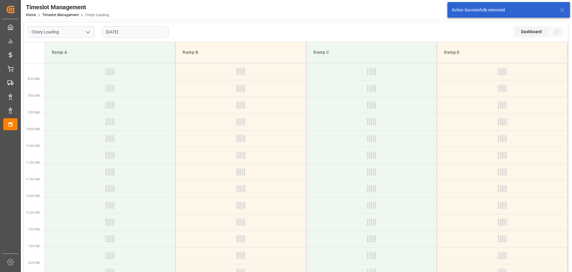
click at [121, 31] on input "[DATE]" at bounding box center [136, 31] width 66 height 11
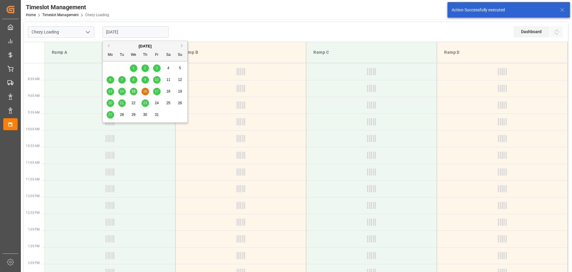
click at [109, 104] on span "20" at bounding box center [110, 103] width 4 height 4
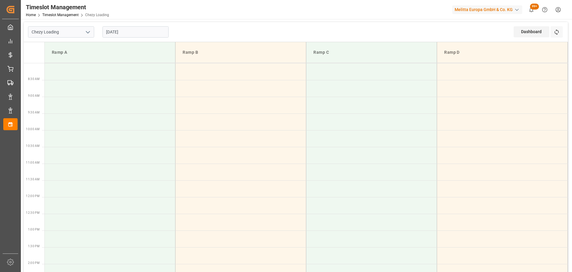
click at [132, 32] on input "[DATE]" at bounding box center [136, 31] width 66 height 11
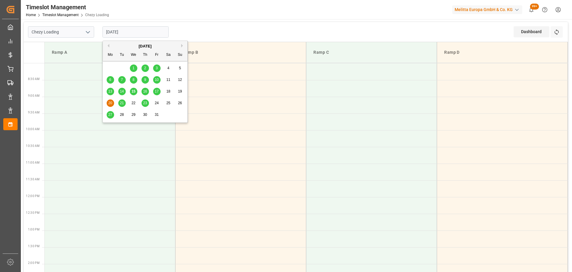
click at [158, 89] on span "17" at bounding box center [157, 91] width 4 height 4
type input "17-10-2025"
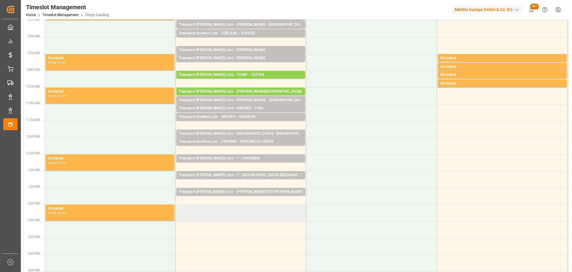
scroll to position [60, 0]
click at [180, 207] on td at bounding box center [241, 212] width 131 height 17
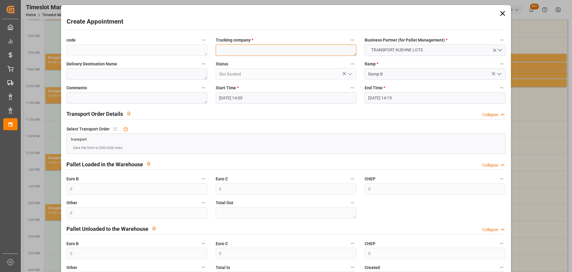
click at [227, 49] on textarea at bounding box center [286, 49] width 141 height 11
type textarea "ANTOINE"
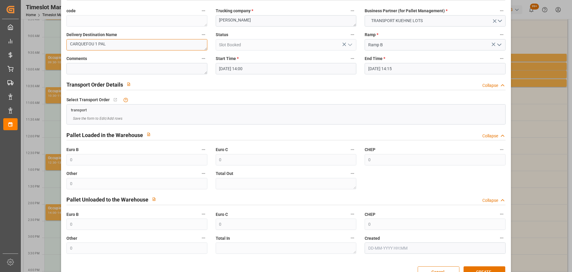
scroll to position [46, 0]
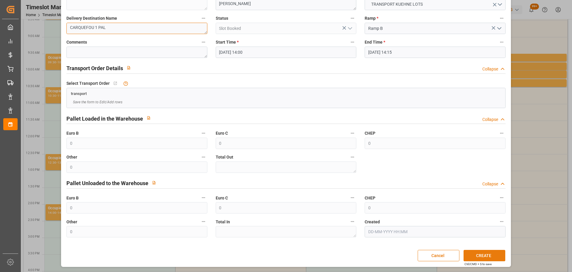
type textarea "CARQUEFOU 1 PAL"
click at [487, 254] on button "CREATE" at bounding box center [485, 254] width 42 height 11
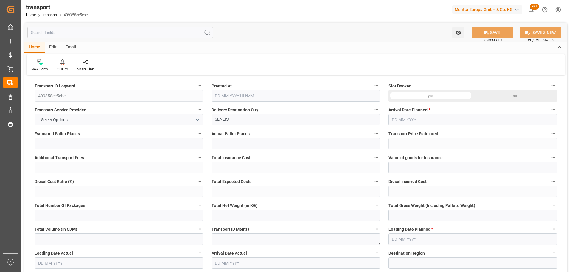
type input "32"
type input "371.7"
type input "0"
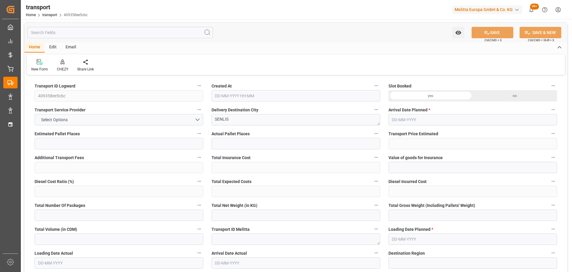
type input "371.7"
type input "0"
type input "13111.528"
type input "14744.642"
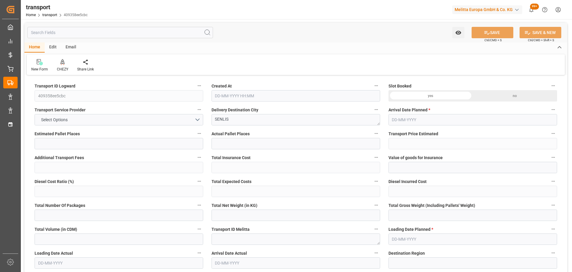
type input "34281.782"
type input "60"
type input "24"
type input "879"
type input "32"
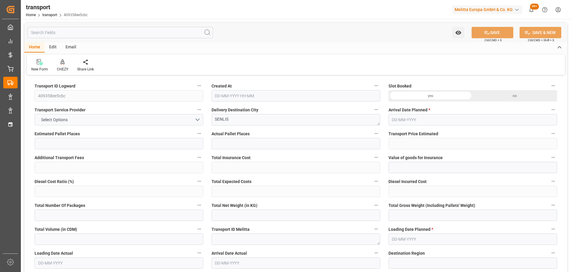
type input "101"
type input "13420.794"
type input "0"
type input "4710.8598"
type input "0"
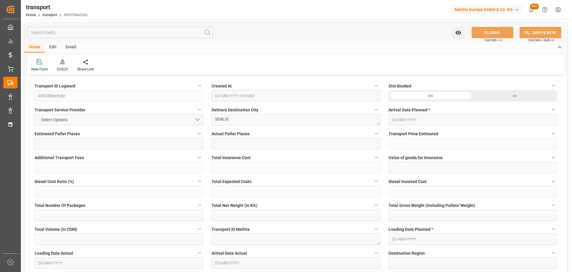
type input "0"
type input "21"
type input "35"
type input "15-10-2025 11:29"
type input "20-10-2025"
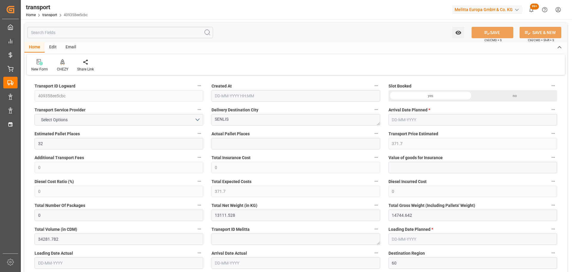
type input "[DATE]"
click at [62, 65] on div "CHEZY" at bounding box center [62, 65] width 20 height 13
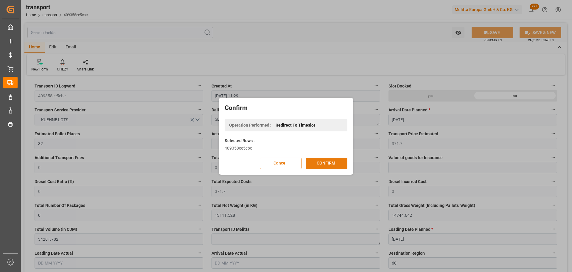
click at [325, 163] on button "CONFIRM" at bounding box center [327, 162] width 42 height 11
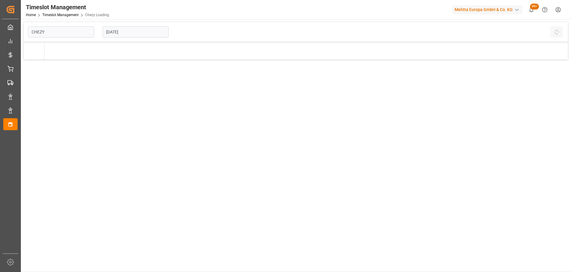
type input "Chezy Loading"
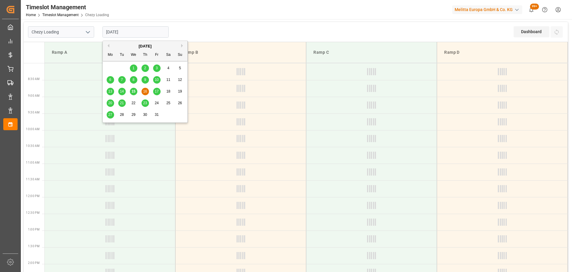
click at [122, 27] on input "[DATE]" at bounding box center [136, 31] width 66 height 11
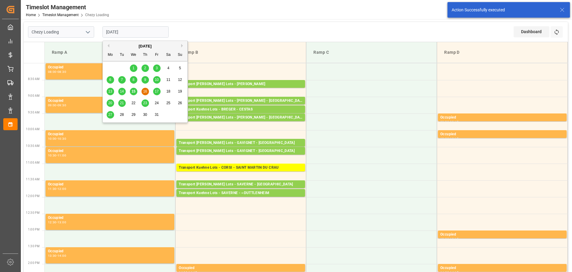
click at [109, 114] on span "27" at bounding box center [110, 114] width 4 height 4
type input "[DATE]"
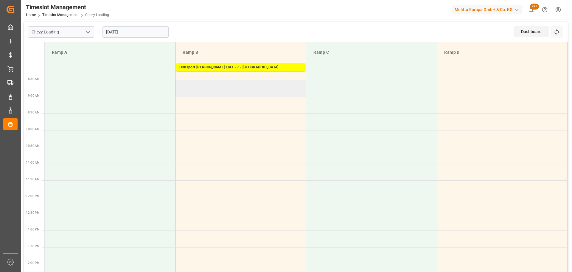
click at [179, 84] on td at bounding box center [241, 88] width 131 height 17
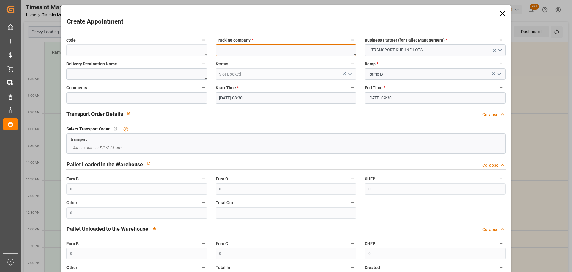
click at [225, 49] on textarea at bounding box center [286, 49] width 141 height 11
type textarea "DERE"
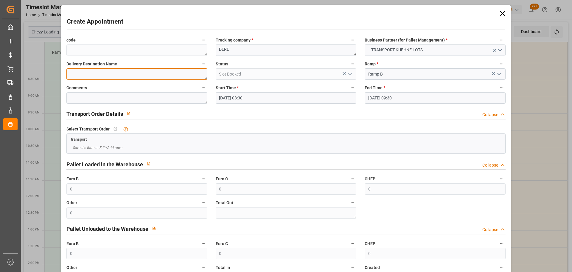
click at [147, 73] on textarea at bounding box center [136, 73] width 141 height 11
type textarea "D"
type textarea "SENLIS"
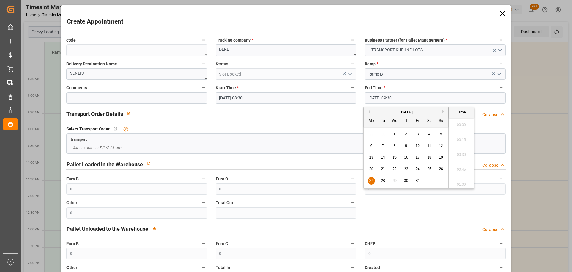
click at [387, 99] on input "[DATE] 09:30" at bounding box center [435, 97] width 141 height 11
click at [369, 181] on div "27" at bounding box center [371, 180] width 7 height 7
click at [464, 135] on li "09:15" at bounding box center [461, 137] width 25 height 15
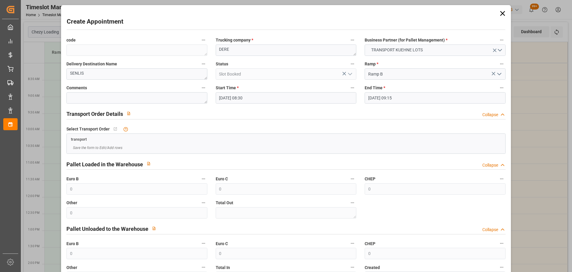
click at [390, 99] on input "[DATE] 09:15" at bounding box center [435, 97] width 141 height 11
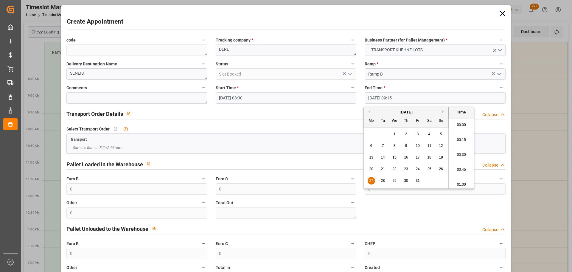
scroll to position [524, 0]
click at [372, 179] on span "27" at bounding box center [371, 180] width 4 height 4
click at [462, 121] on li "08:45" at bounding box center [461, 122] width 25 height 15
type input "[DATE] 08:45"
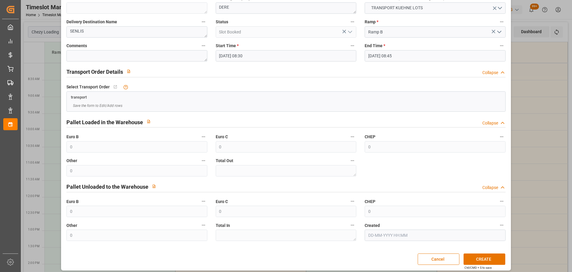
scroll to position [46, 0]
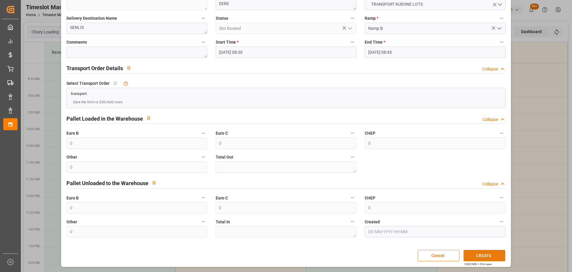
click at [486, 253] on button "CREATE" at bounding box center [485, 254] width 42 height 11
